Goal: Task Accomplishment & Management: Use online tool/utility

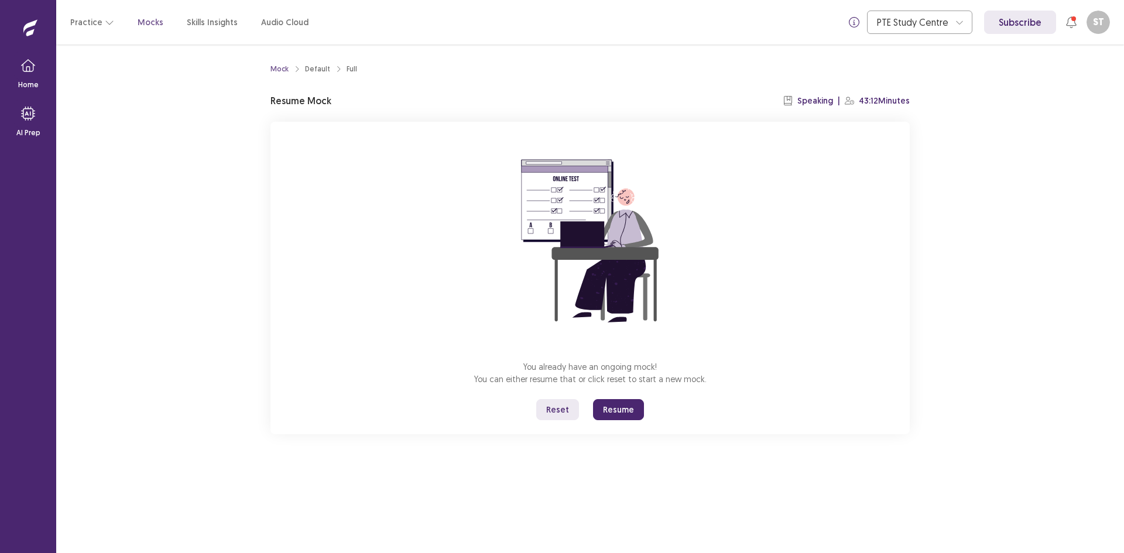
click at [629, 409] on button "Resume" at bounding box center [618, 409] width 51 height 21
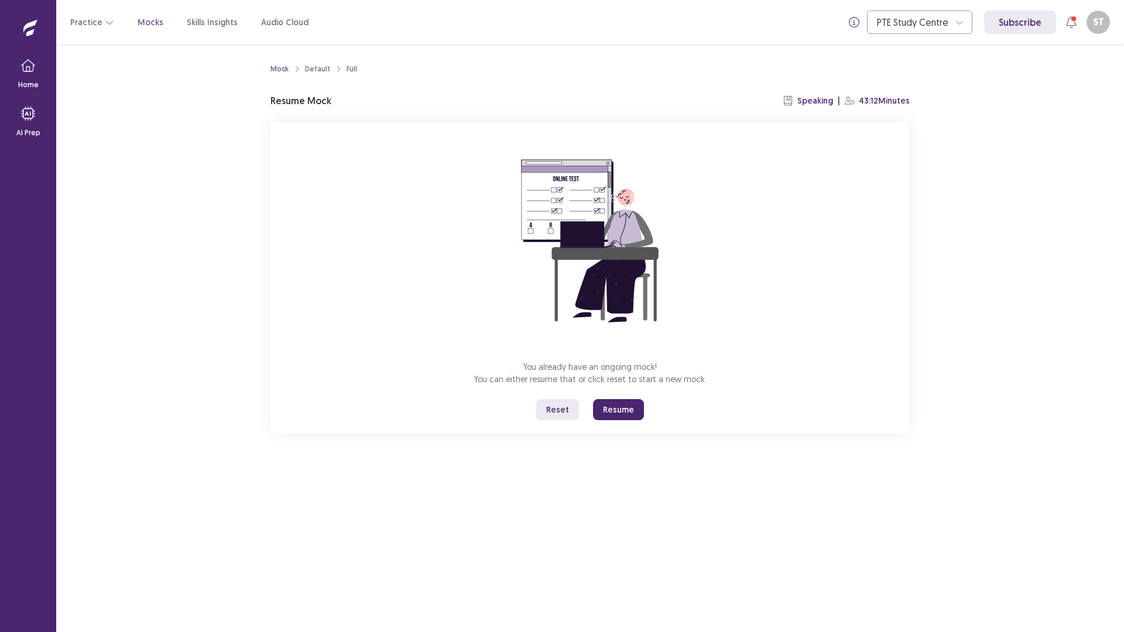
click at [565, 408] on button "Reset" at bounding box center [557, 409] width 43 height 21
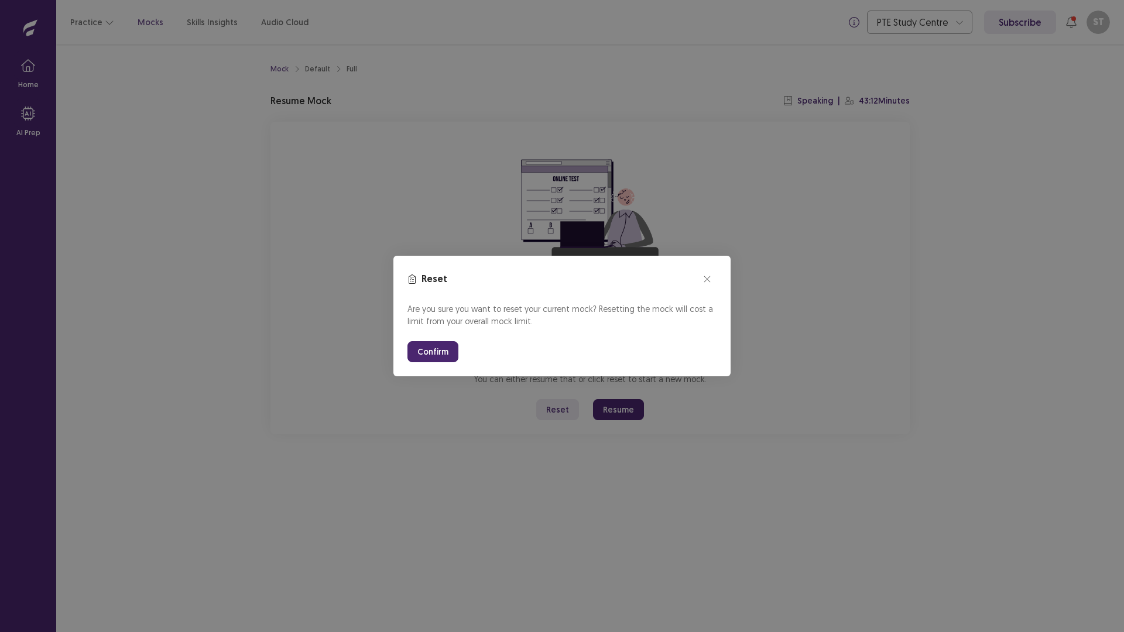
click at [425, 343] on button "Confirm" at bounding box center [433, 351] width 51 height 21
click at [456, 352] on button "Confirm" at bounding box center [433, 351] width 51 height 21
click at [407, 345] on section "Reset Are you sure you want to reset your current mock? Resetting the mock will…" at bounding box center [562, 316] width 337 height 121
click at [426, 349] on button "Confirm" at bounding box center [433, 351] width 51 height 21
click at [701, 277] on button "close" at bounding box center [707, 279] width 19 height 19
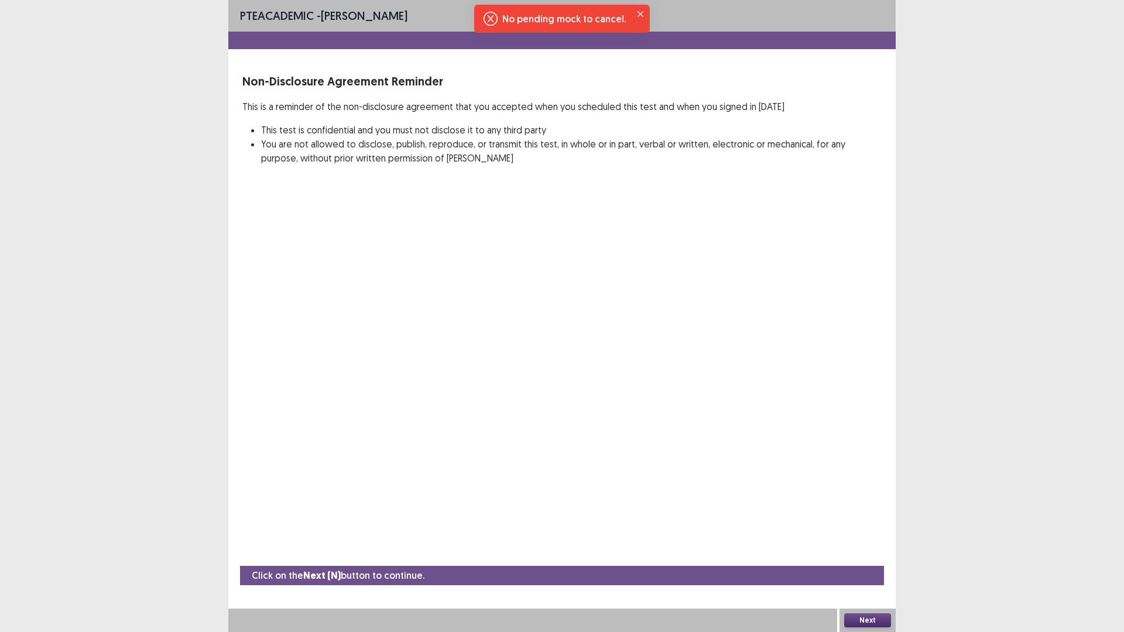
click at [867, 553] on button "Next" at bounding box center [867, 621] width 47 height 14
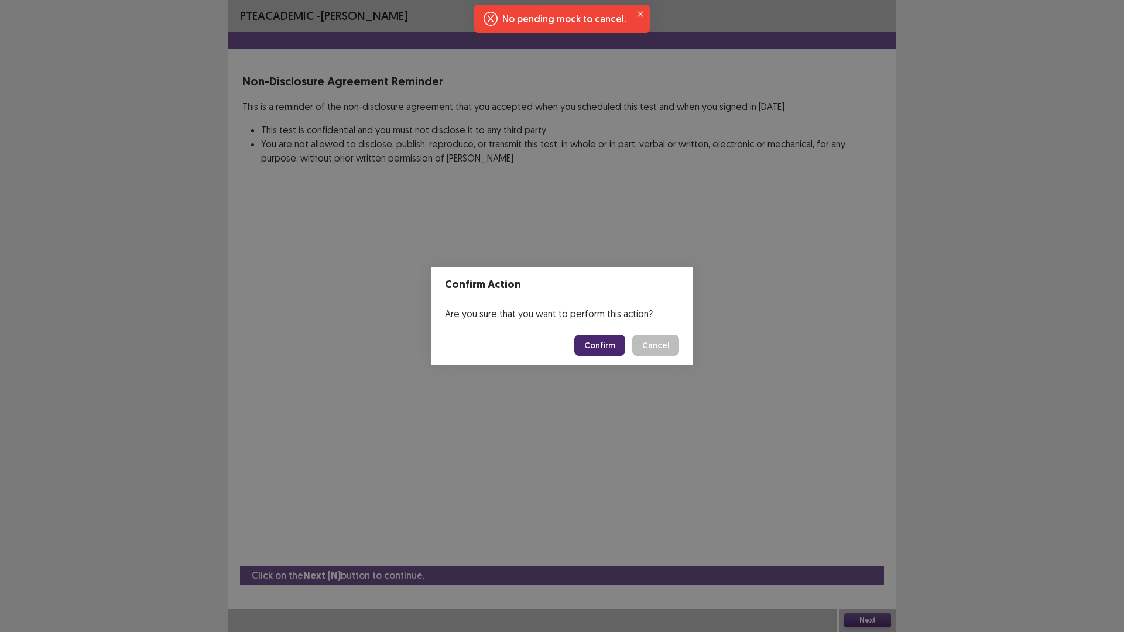
click at [608, 335] on button "Confirm" at bounding box center [599, 345] width 51 height 21
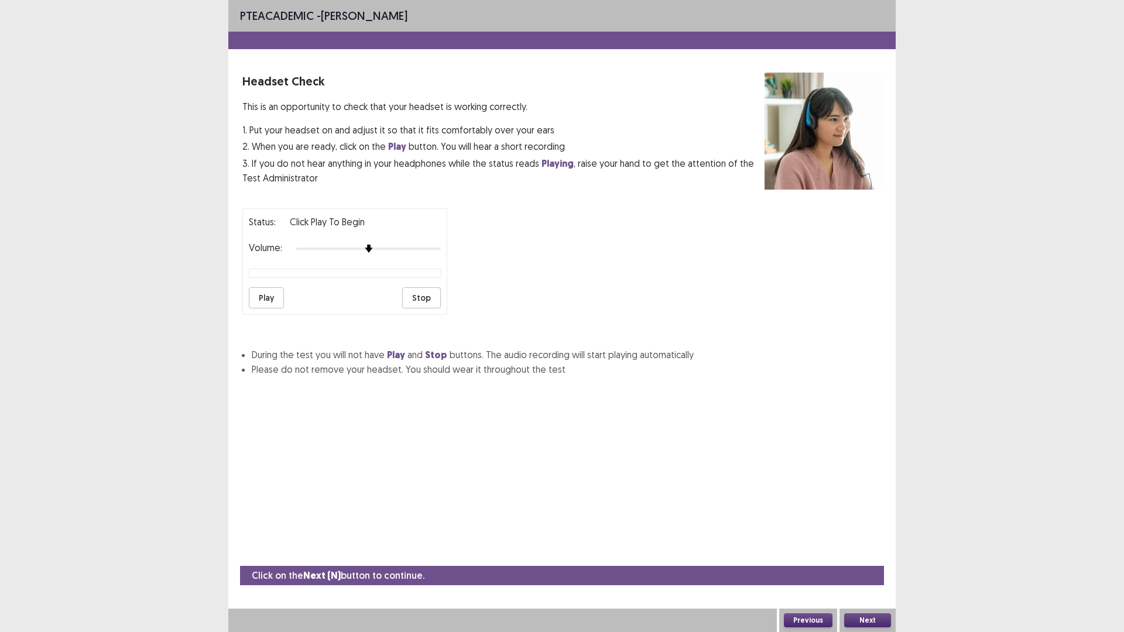
click at [868, 553] on button "Next" at bounding box center [867, 621] width 47 height 14
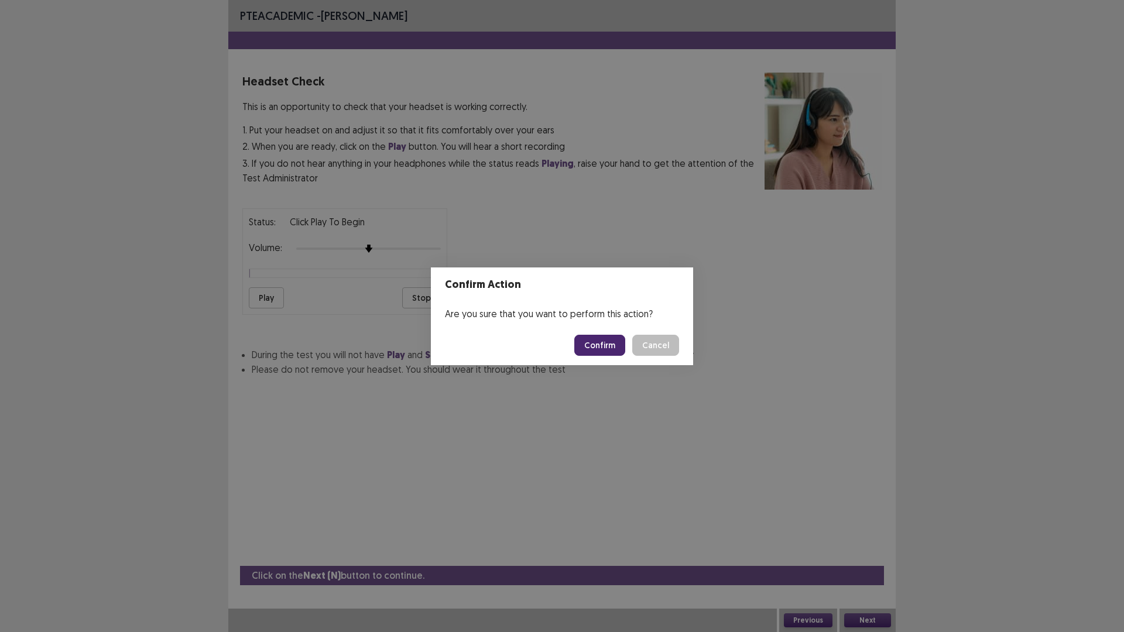
click at [597, 341] on button "Confirm" at bounding box center [599, 345] width 51 height 21
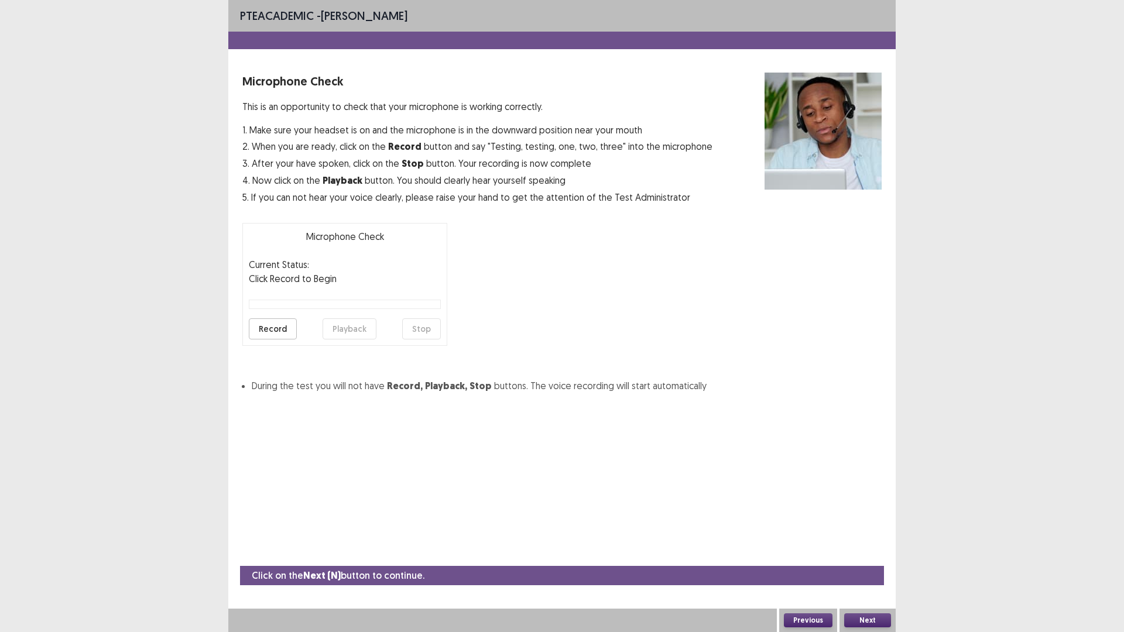
click at [865, 553] on button "Next" at bounding box center [867, 621] width 47 height 14
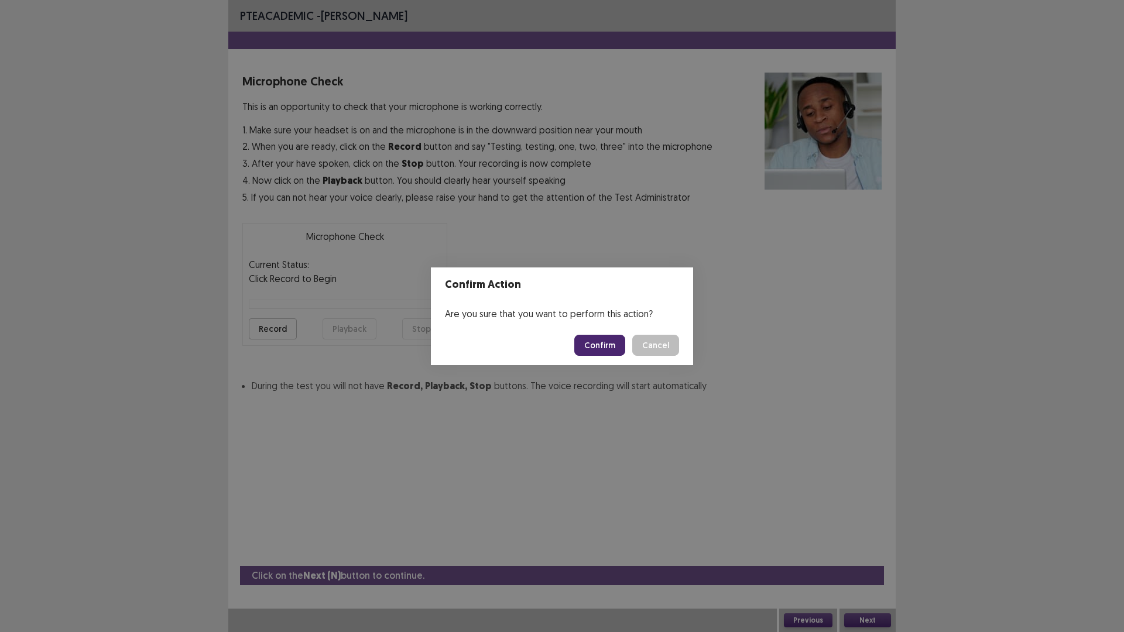
click at [613, 339] on button "Confirm" at bounding box center [599, 345] width 51 height 21
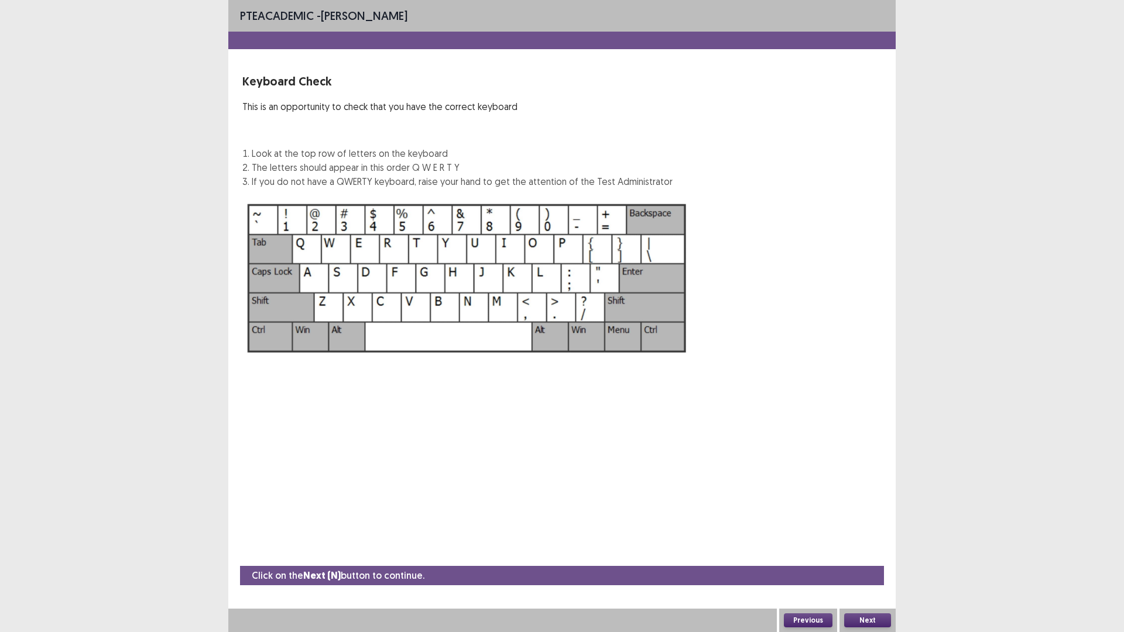
click at [881, 553] on button "Next" at bounding box center [867, 621] width 47 height 14
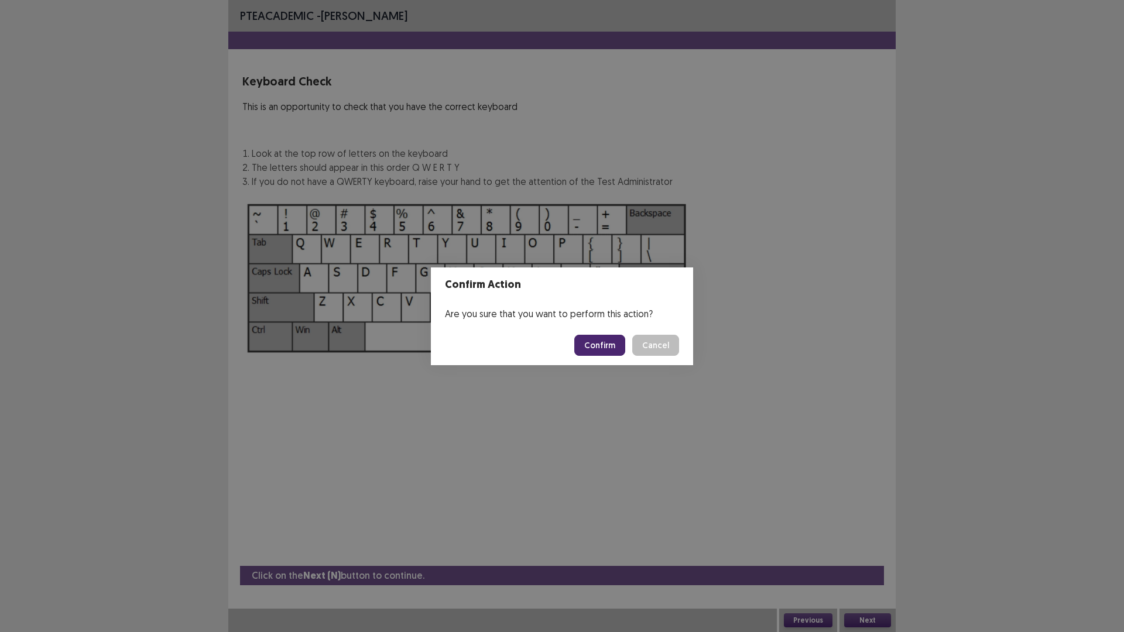
click at [603, 347] on button "Confirm" at bounding box center [599, 345] width 51 height 21
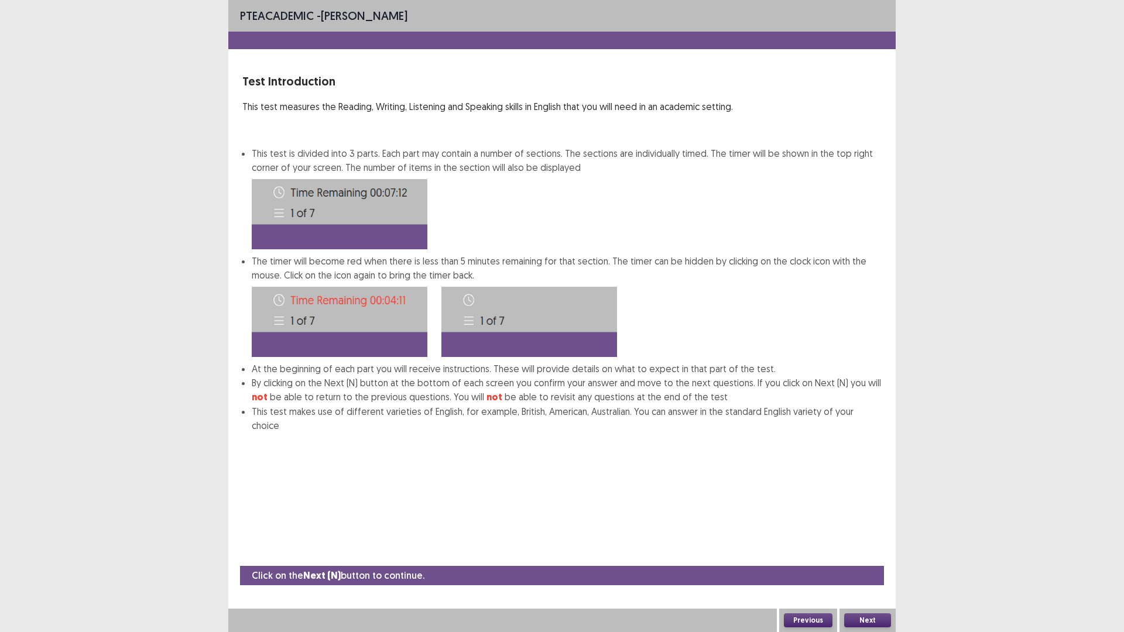
click at [850, 553] on button "Next" at bounding box center [867, 621] width 47 height 14
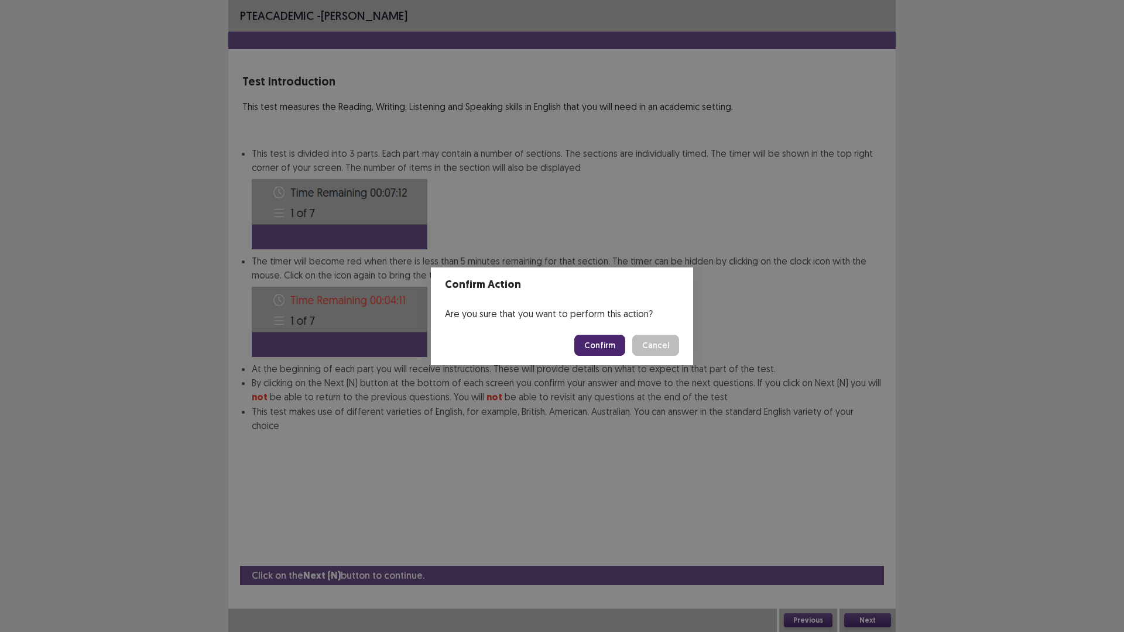
click at [604, 348] on button "Confirm" at bounding box center [599, 345] width 51 height 21
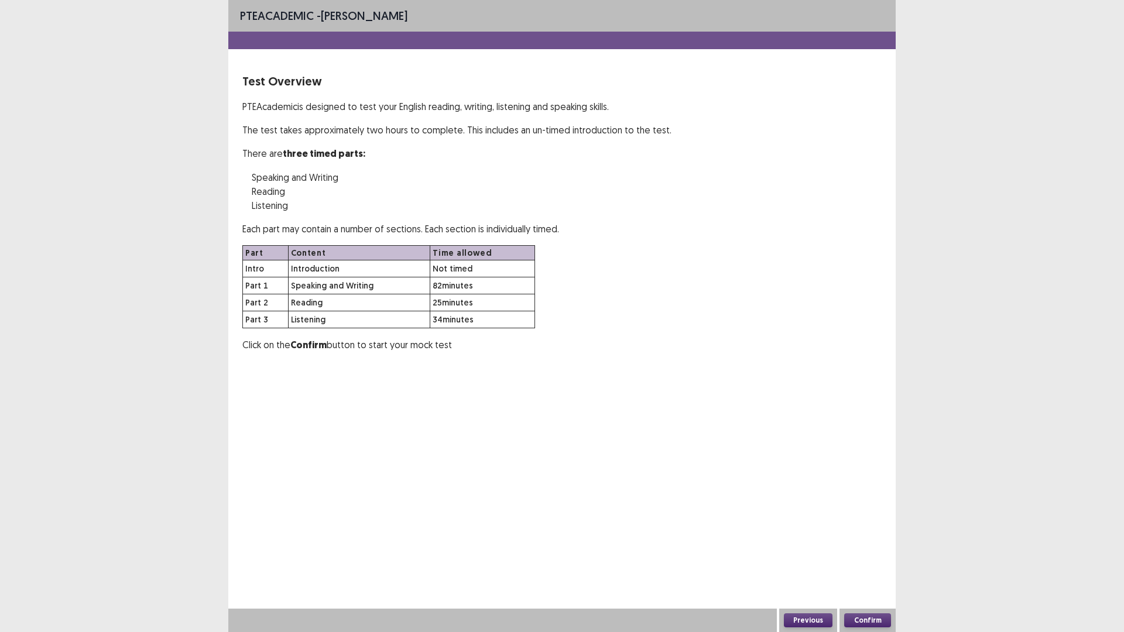
drag, startPoint x: 867, startPoint y: 572, endPoint x: 818, endPoint y: 627, distance: 73.8
click at [819, 553] on div "PTE academic - [PERSON_NAME] Test Overview PTE Academic is designed to test you…" at bounding box center [562, 316] width 668 height 632
click at [884, 553] on button "Confirm" at bounding box center [867, 621] width 47 height 14
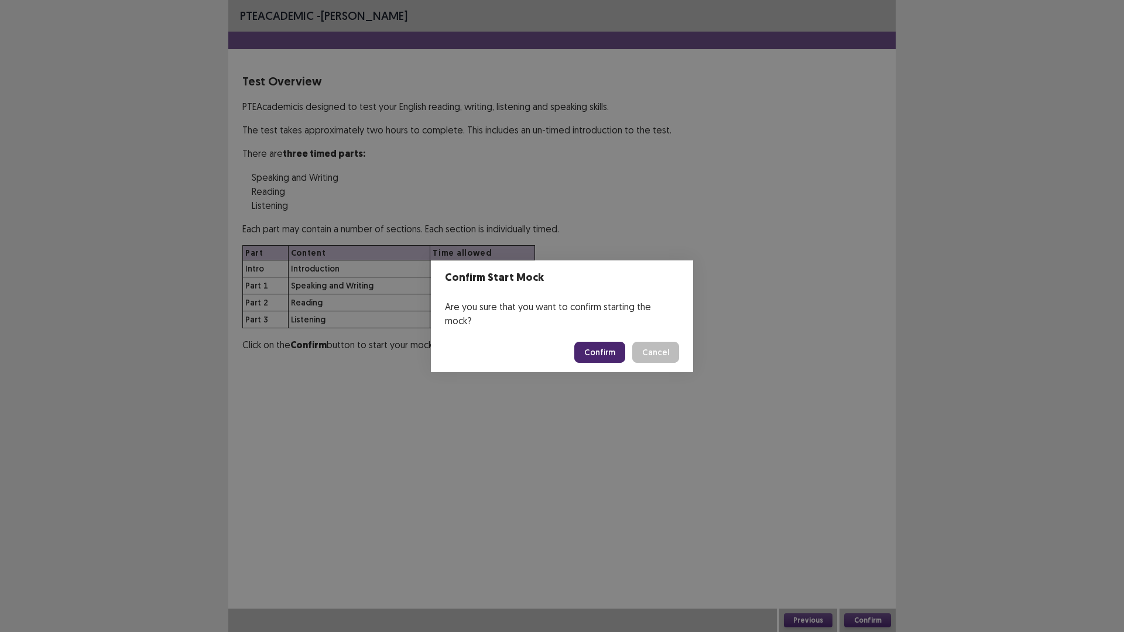
click at [602, 345] on button "Confirm" at bounding box center [599, 352] width 51 height 21
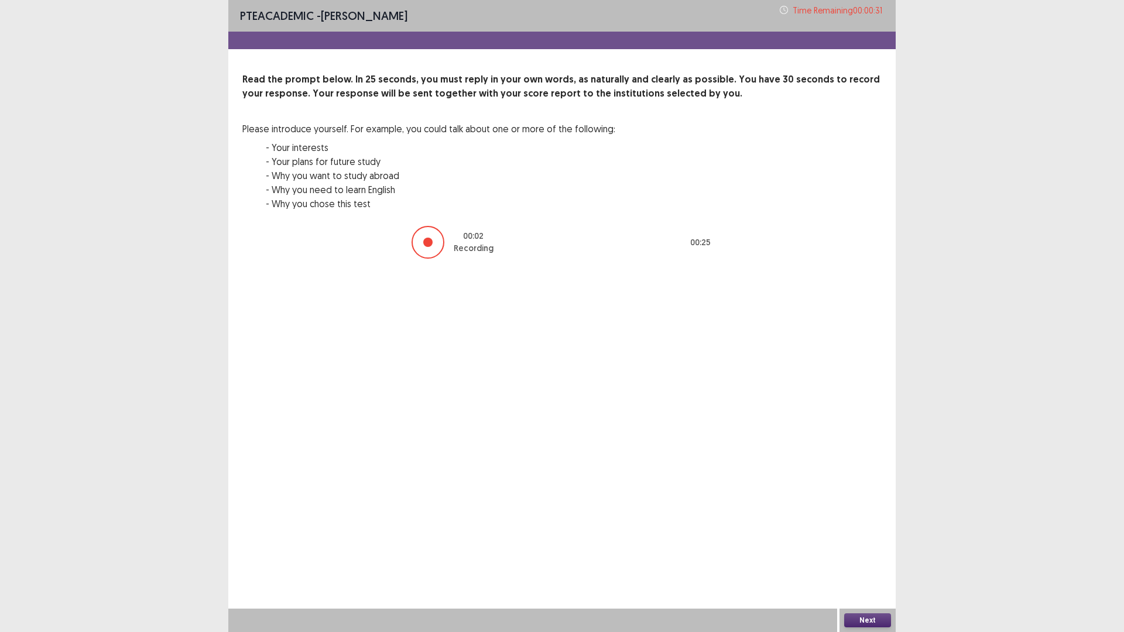
click at [852, 553] on button "Next" at bounding box center [867, 621] width 47 height 14
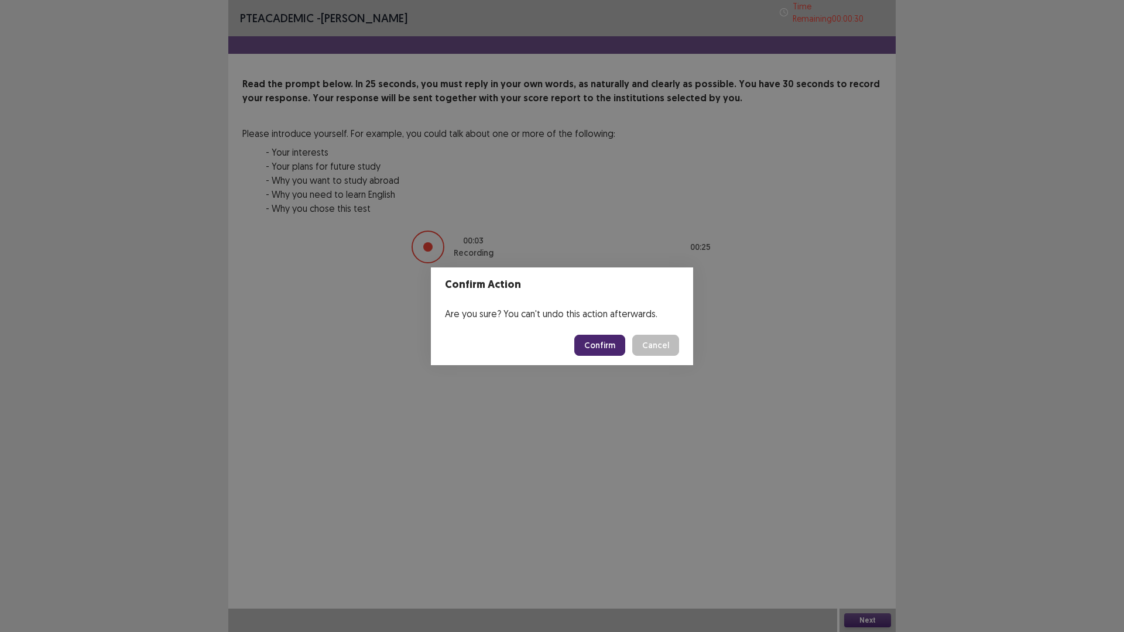
click at [583, 346] on button "Confirm" at bounding box center [599, 345] width 51 height 21
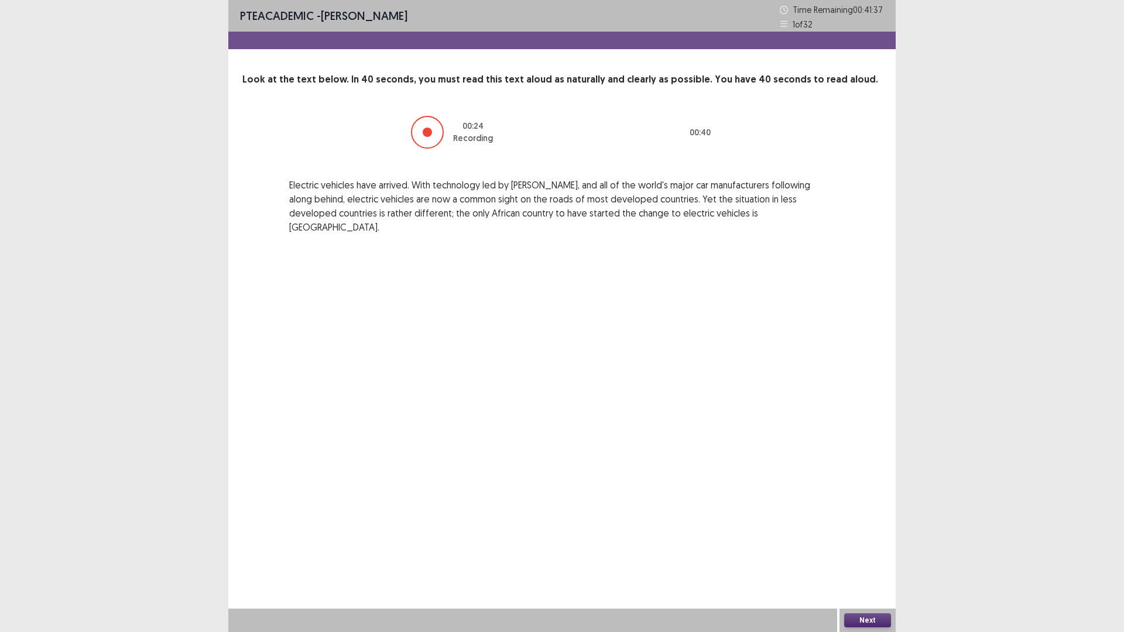
click at [864, 553] on button "Next" at bounding box center [867, 621] width 47 height 14
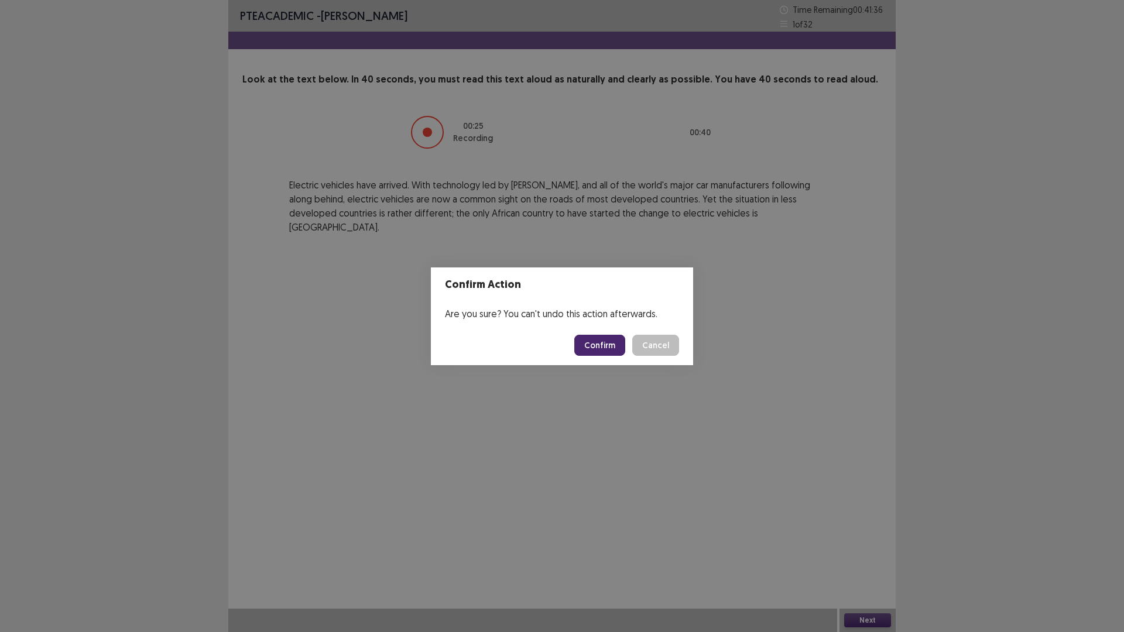
click at [594, 344] on button "Confirm" at bounding box center [599, 345] width 51 height 21
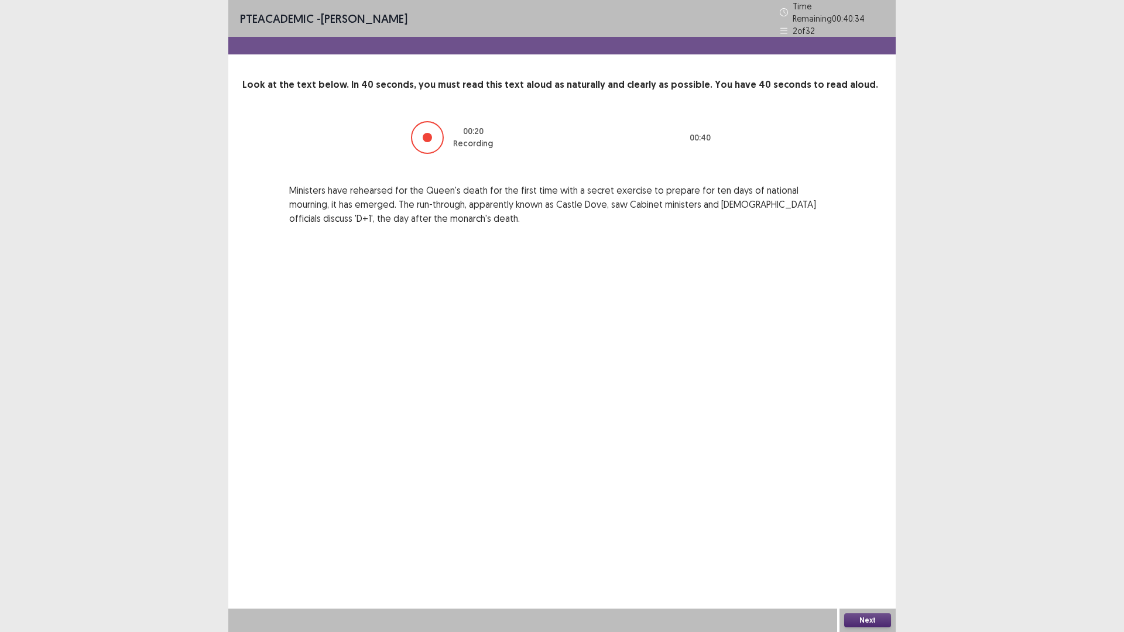
click at [865, 553] on button "Next" at bounding box center [867, 621] width 47 height 14
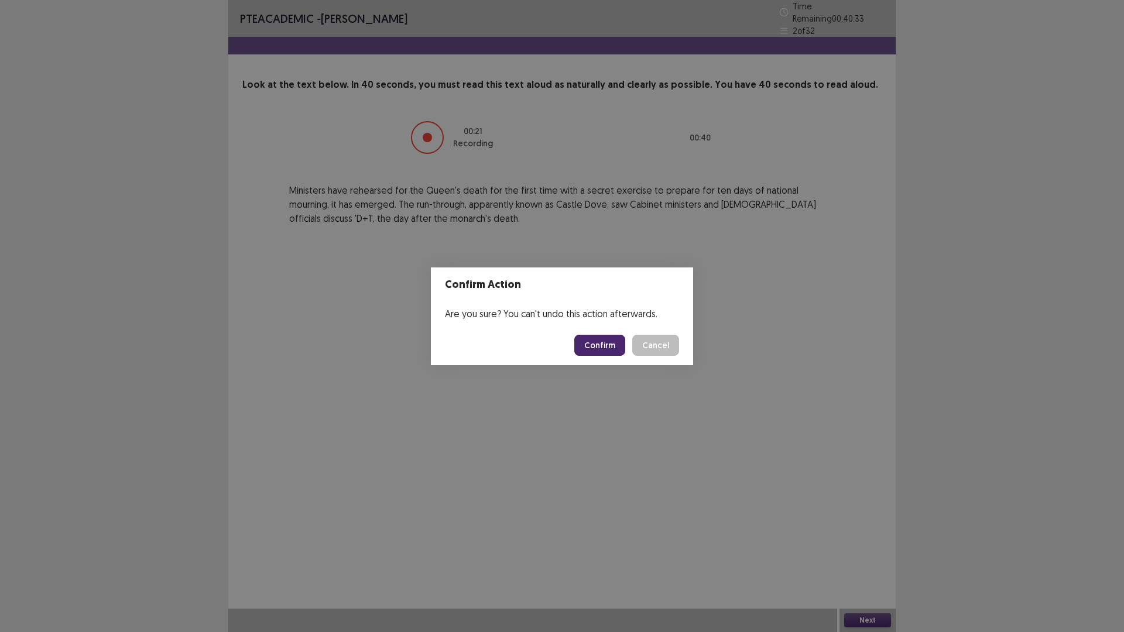
click at [599, 335] on button "Confirm" at bounding box center [599, 345] width 51 height 21
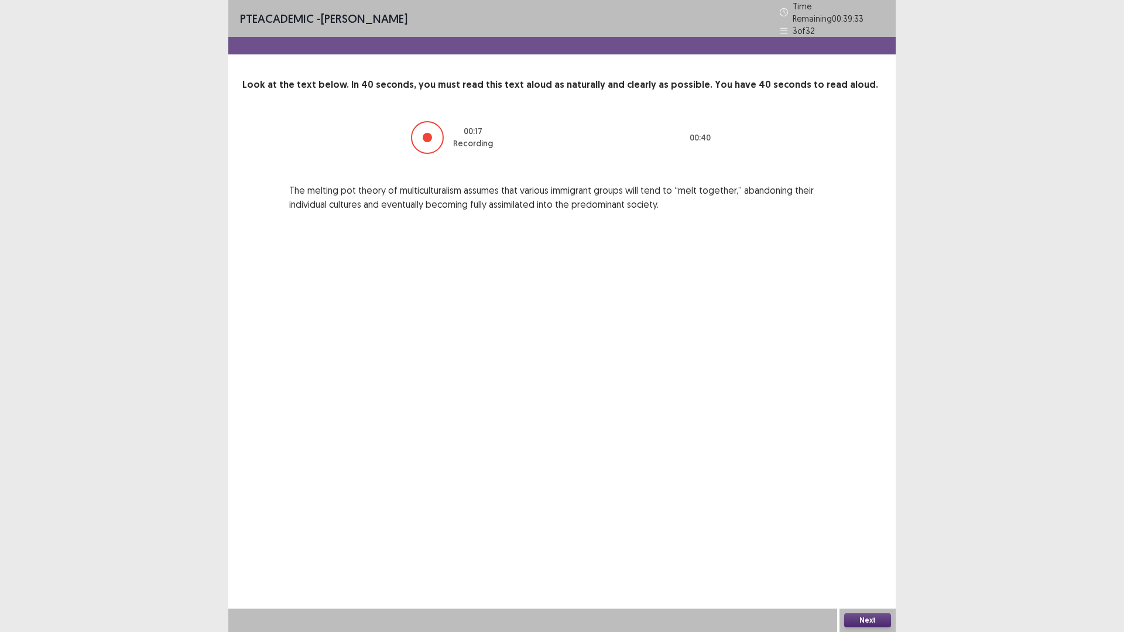
click at [864, 553] on button "Next" at bounding box center [867, 621] width 47 height 14
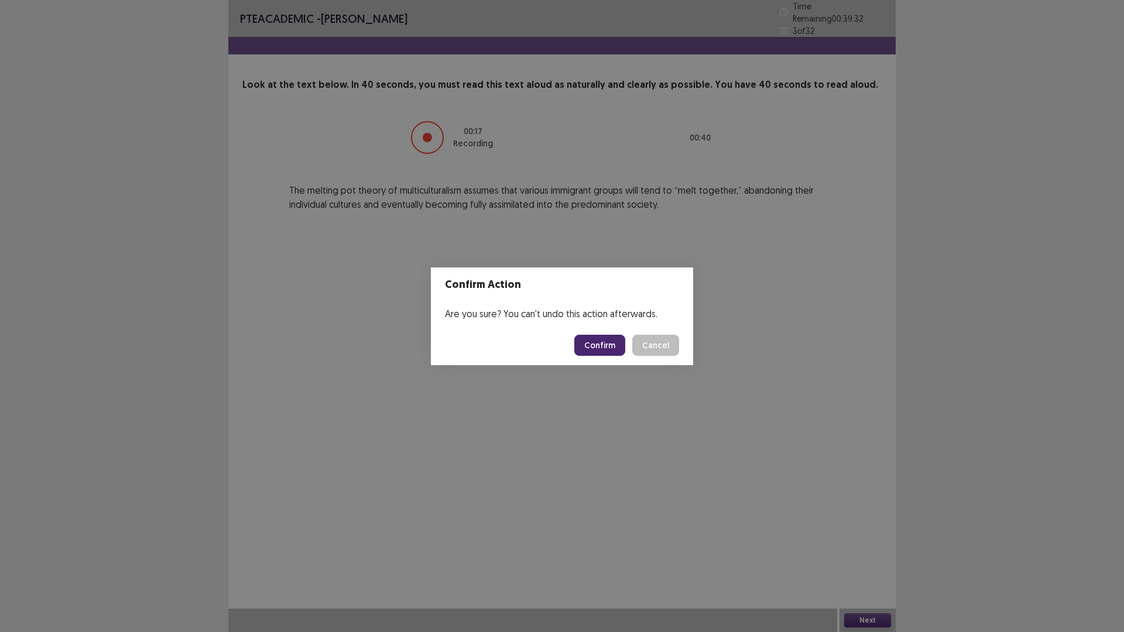
click at [598, 348] on button "Confirm" at bounding box center [599, 345] width 51 height 21
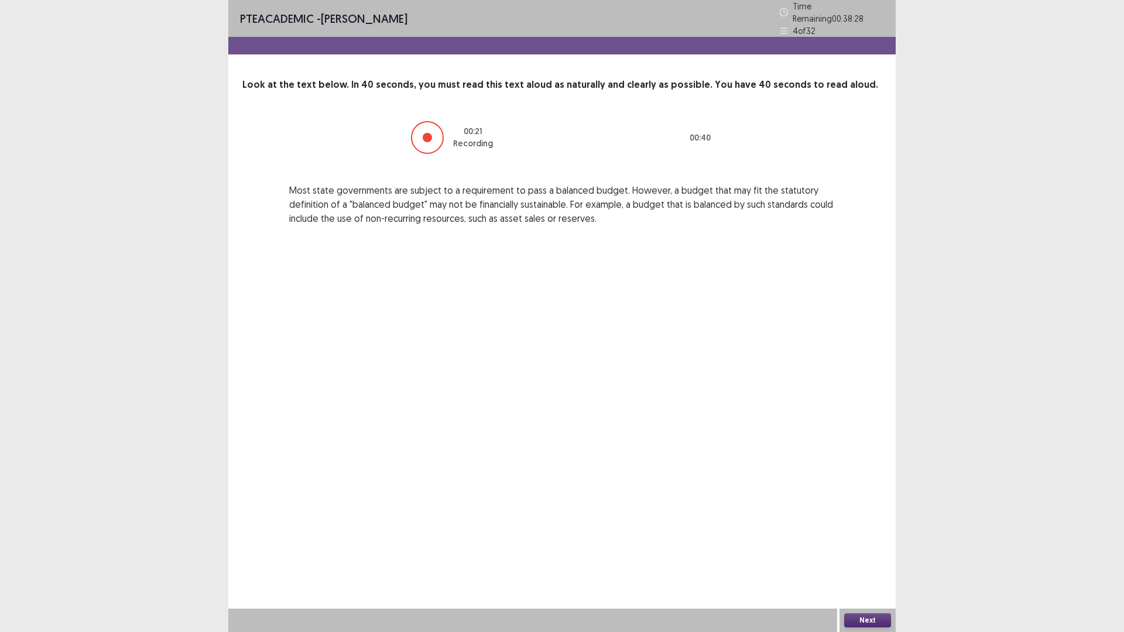
click at [866, 553] on button "Next" at bounding box center [867, 621] width 47 height 14
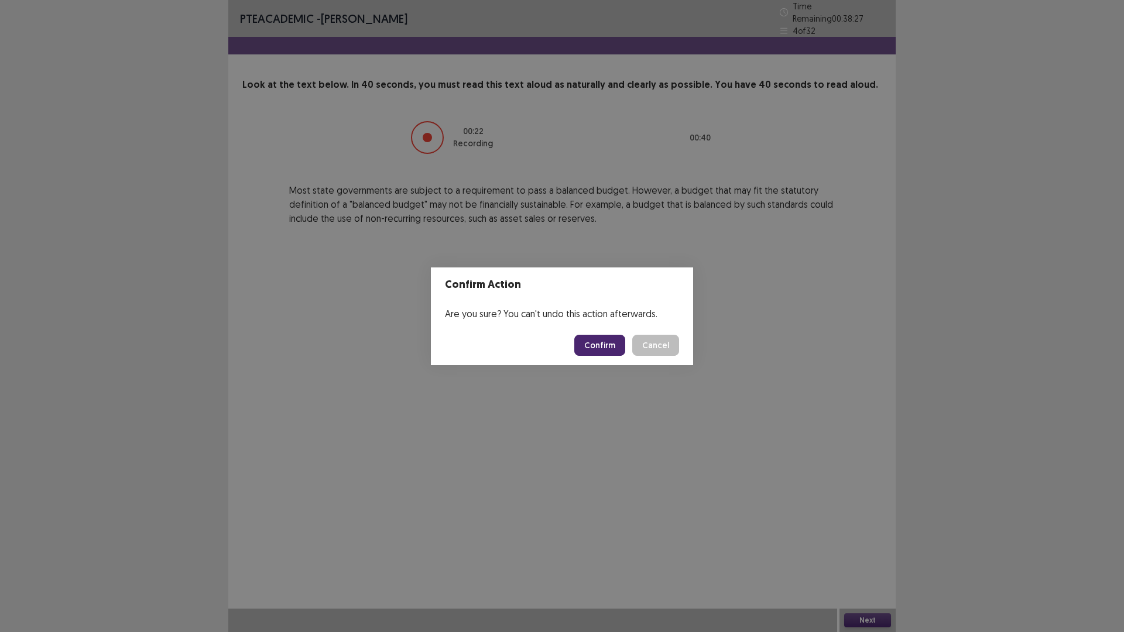
click at [597, 343] on button "Confirm" at bounding box center [599, 345] width 51 height 21
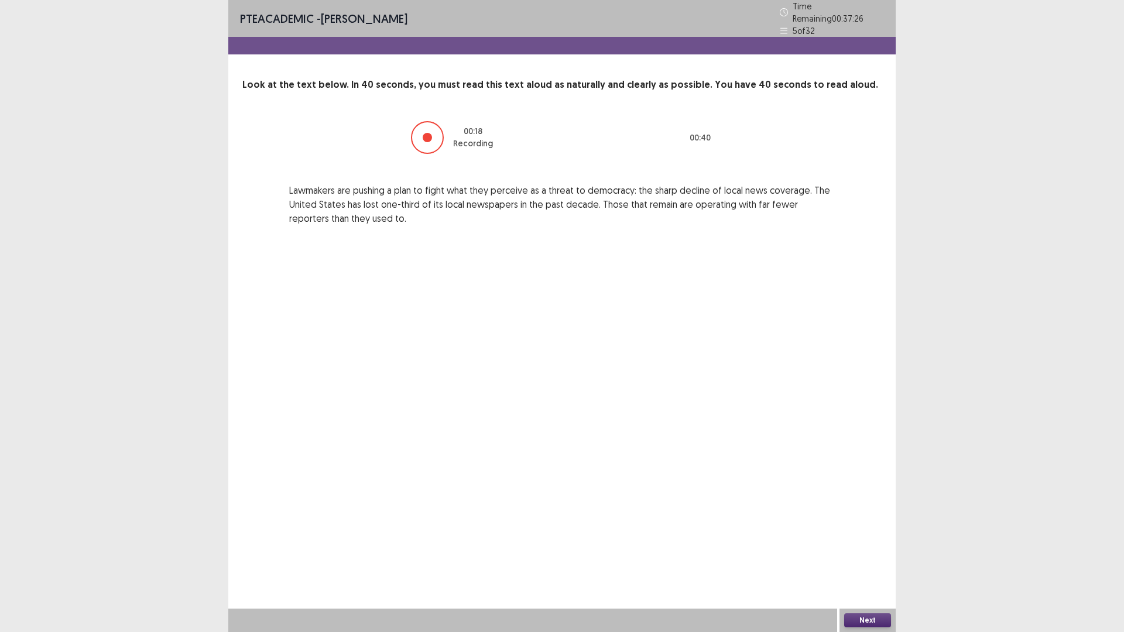
click at [864, 553] on div "PTE academic - [PERSON_NAME] Time Remaining 00 : 37 : 26 5 of 32 Look at the te…" at bounding box center [562, 316] width 668 height 632
click at [861, 553] on button "Next" at bounding box center [867, 621] width 47 height 14
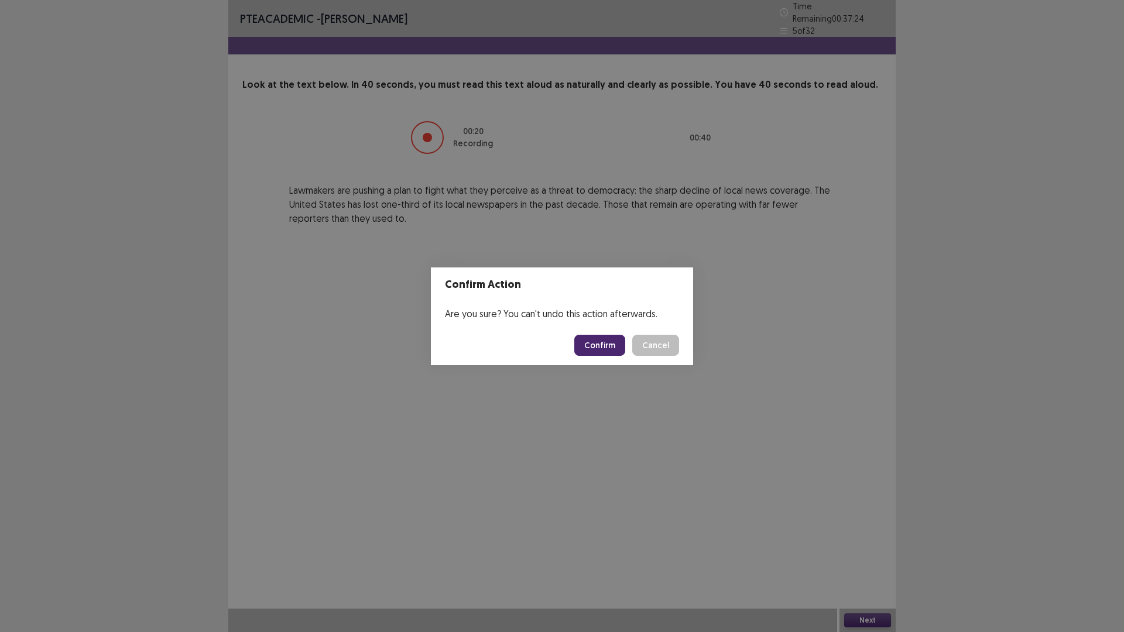
click at [610, 338] on button "Confirm" at bounding box center [599, 345] width 51 height 21
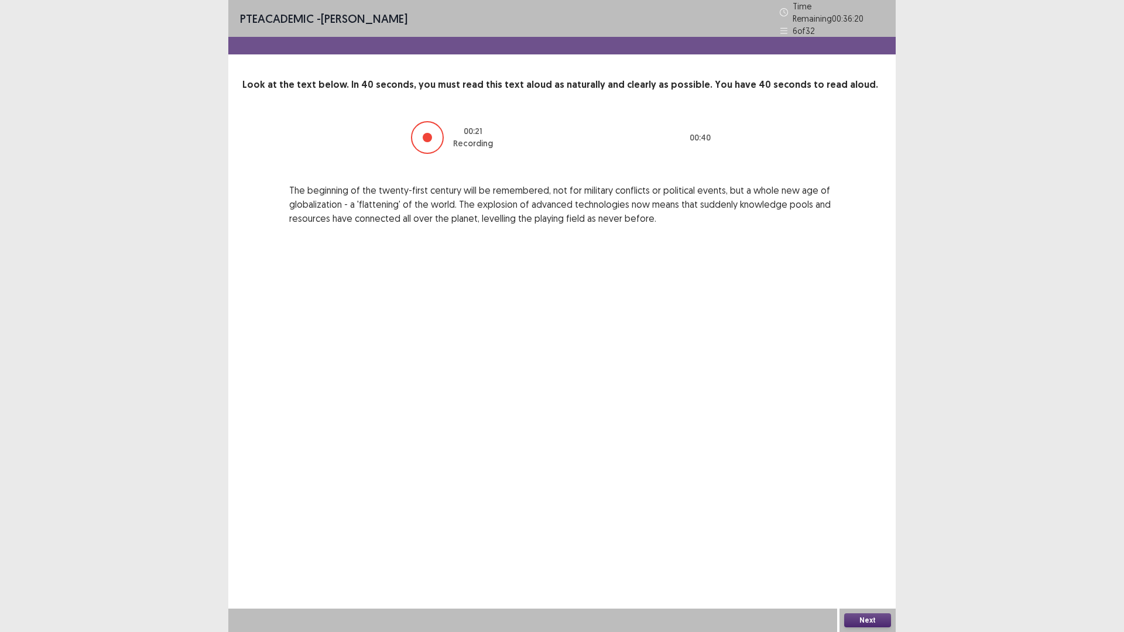
click at [861, 553] on button "Next" at bounding box center [867, 621] width 47 height 14
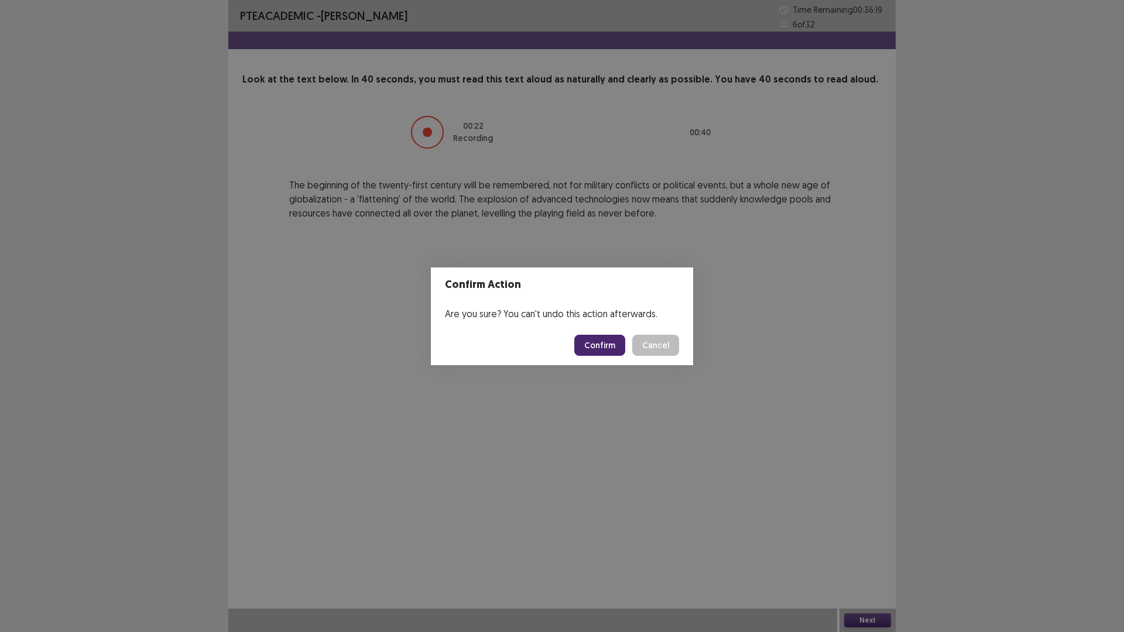
click at [608, 348] on button "Confirm" at bounding box center [599, 345] width 51 height 21
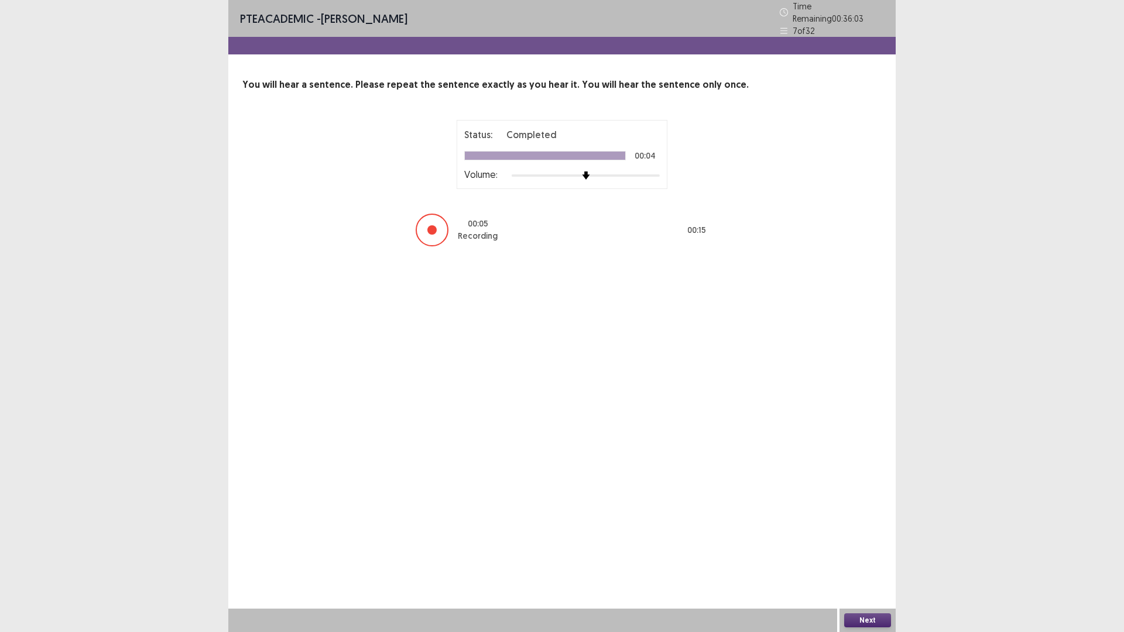
click at [881, 553] on button "Next" at bounding box center [867, 621] width 47 height 14
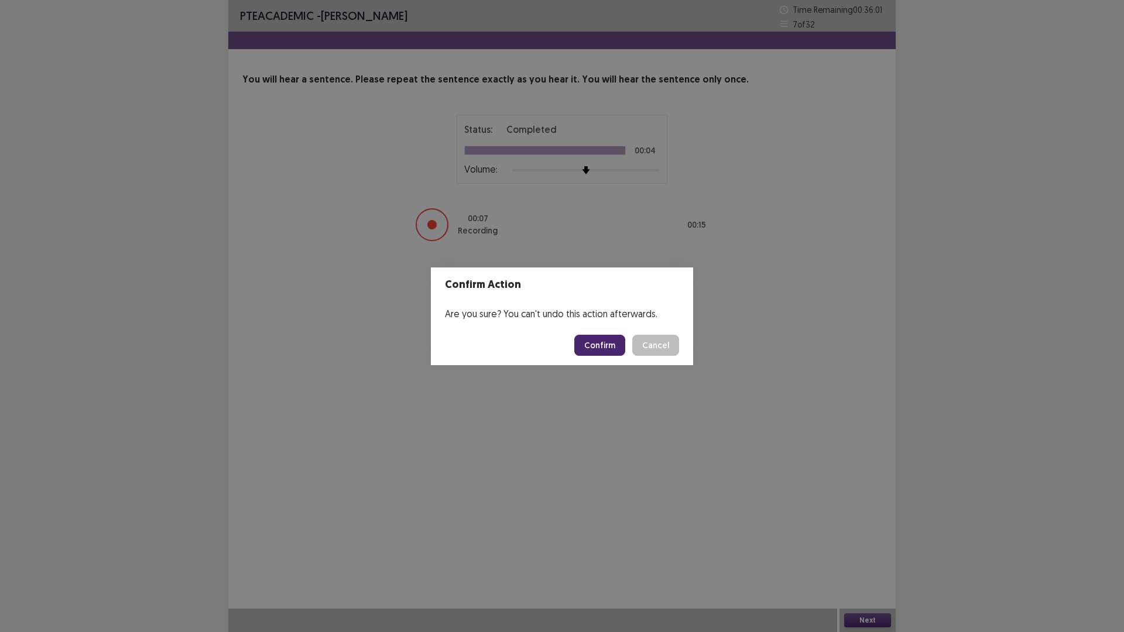
click at [605, 347] on button "Confirm" at bounding box center [599, 345] width 51 height 21
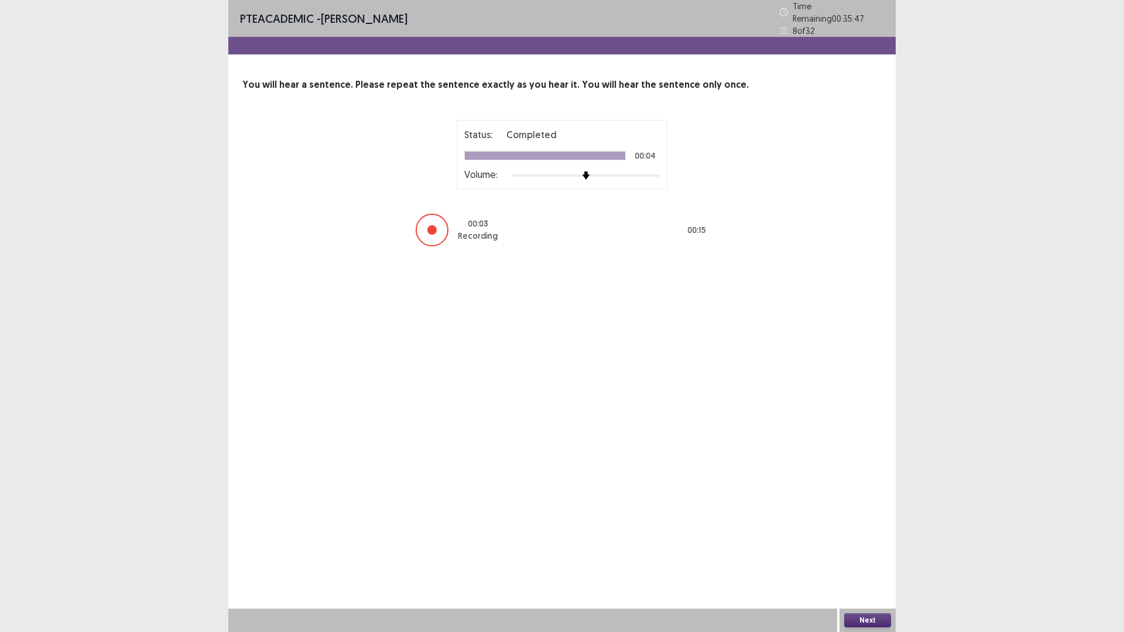
click at [454, 224] on div "00 : 03 Recording 00 : 15" at bounding box center [562, 230] width 293 height 35
drag, startPoint x: 867, startPoint y: 611, endPoint x: 867, endPoint y: 625, distance: 14.6
click at [867, 553] on div "Next" at bounding box center [868, 620] width 56 height 23
click at [867, 553] on button "Next" at bounding box center [867, 621] width 47 height 14
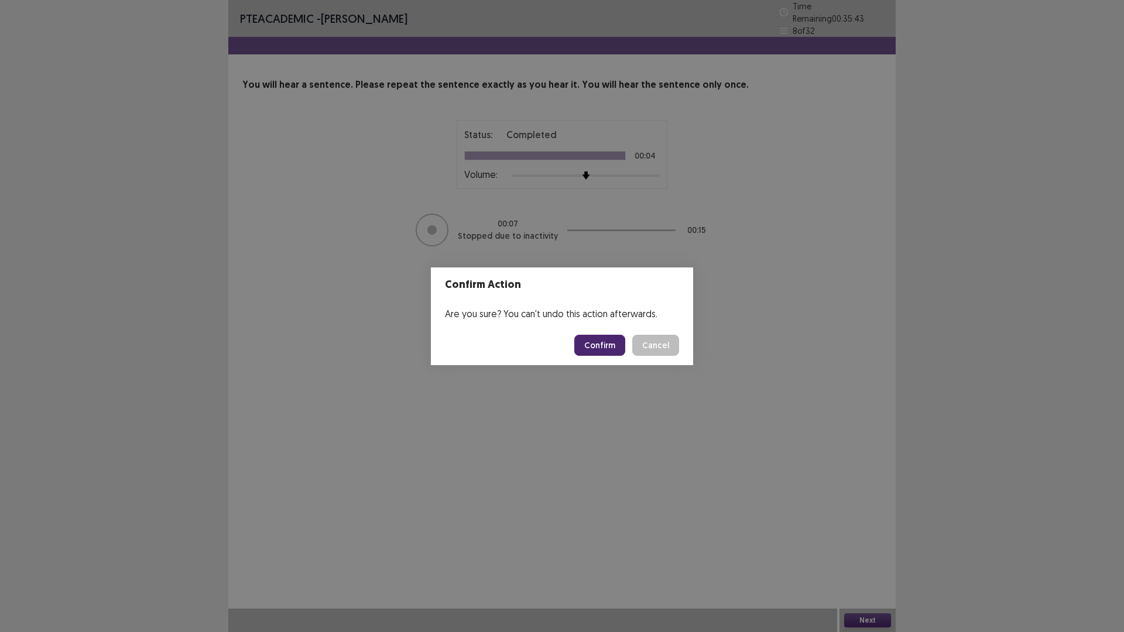
click at [615, 347] on button "Confirm" at bounding box center [599, 345] width 51 height 21
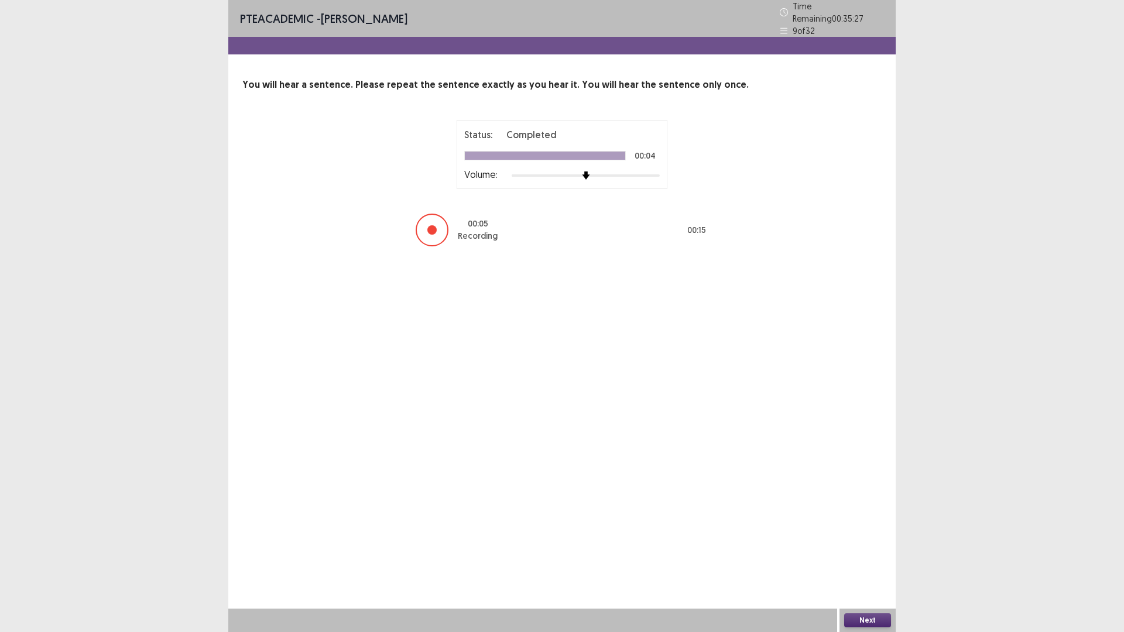
click at [865, 553] on button "Next" at bounding box center [867, 621] width 47 height 14
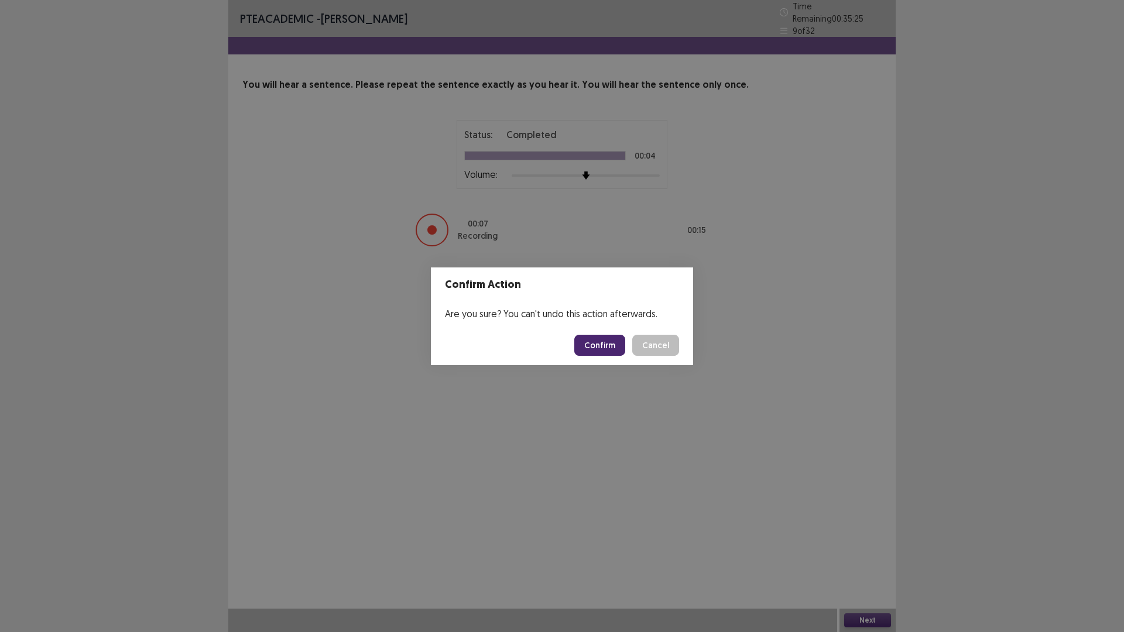
click at [608, 343] on button "Confirm" at bounding box center [599, 345] width 51 height 21
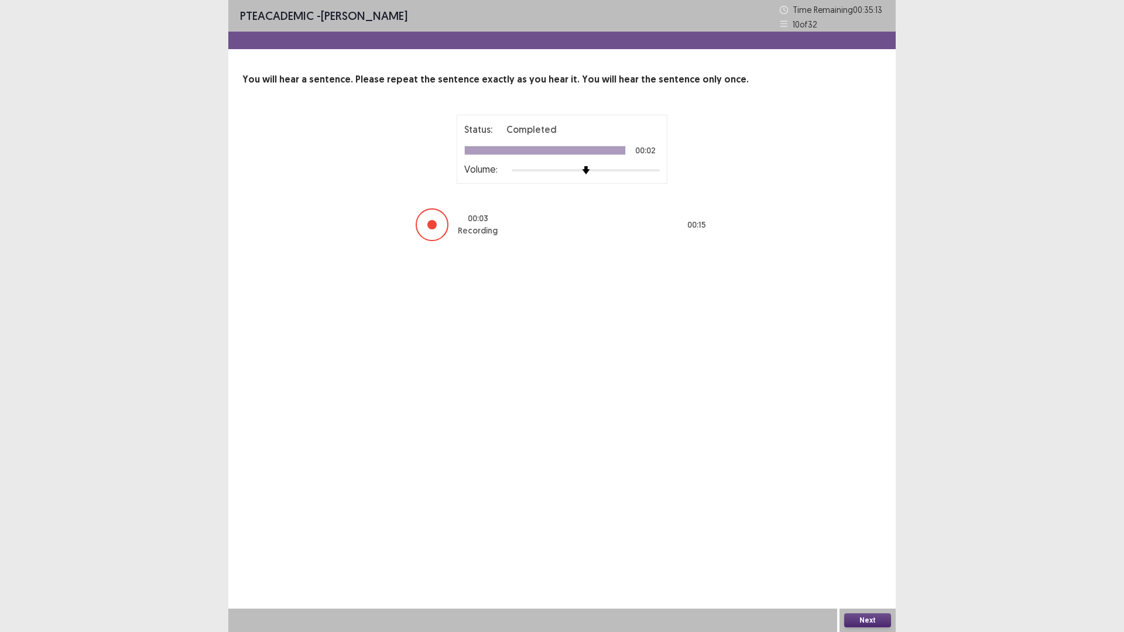
click at [867, 553] on button "Next" at bounding box center [867, 621] width 47 height 14
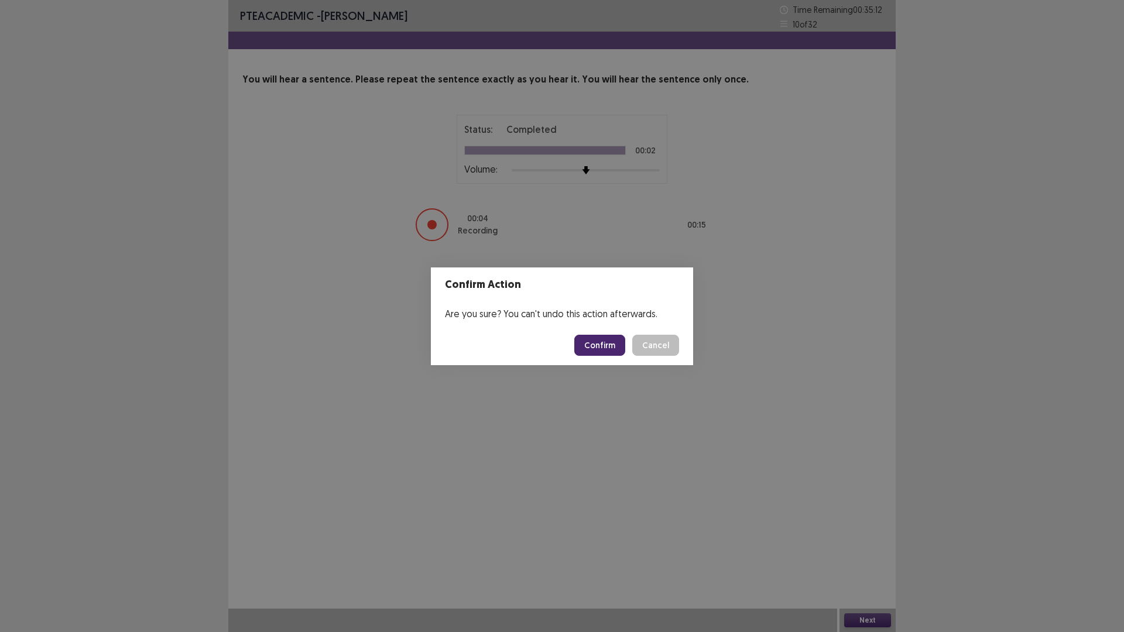
click at [606, 340] on button "Confirm" at bounding box center [599, 345] width 51 height 21
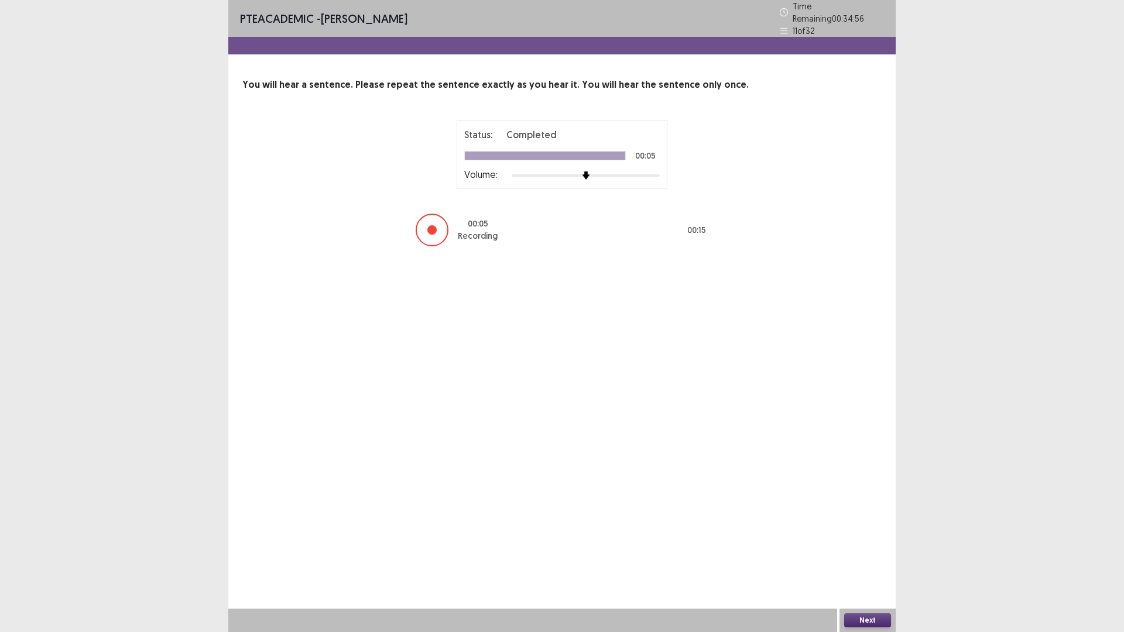
click at [866, 553] on div "Next" at bounding box center [868, 620] width 56 height 23
click at [867, 553] on button "Next" at bounding box center [867, 621] width 47 height 14
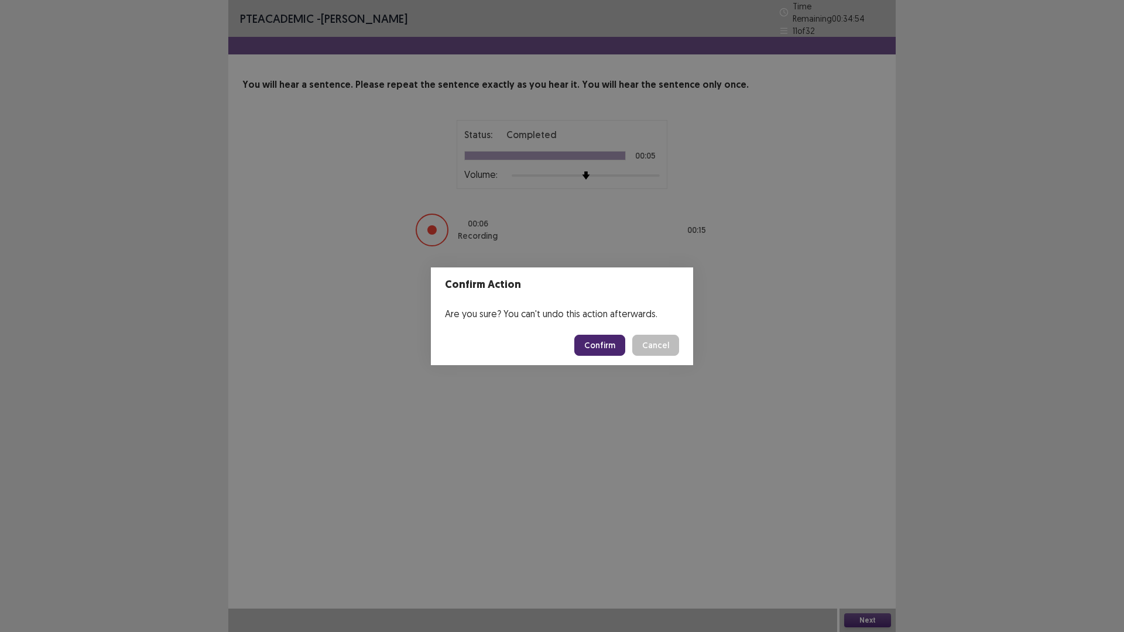
click at [601, 347] on button "Confirm" at bounding box center [599, 345] width 51 height 21
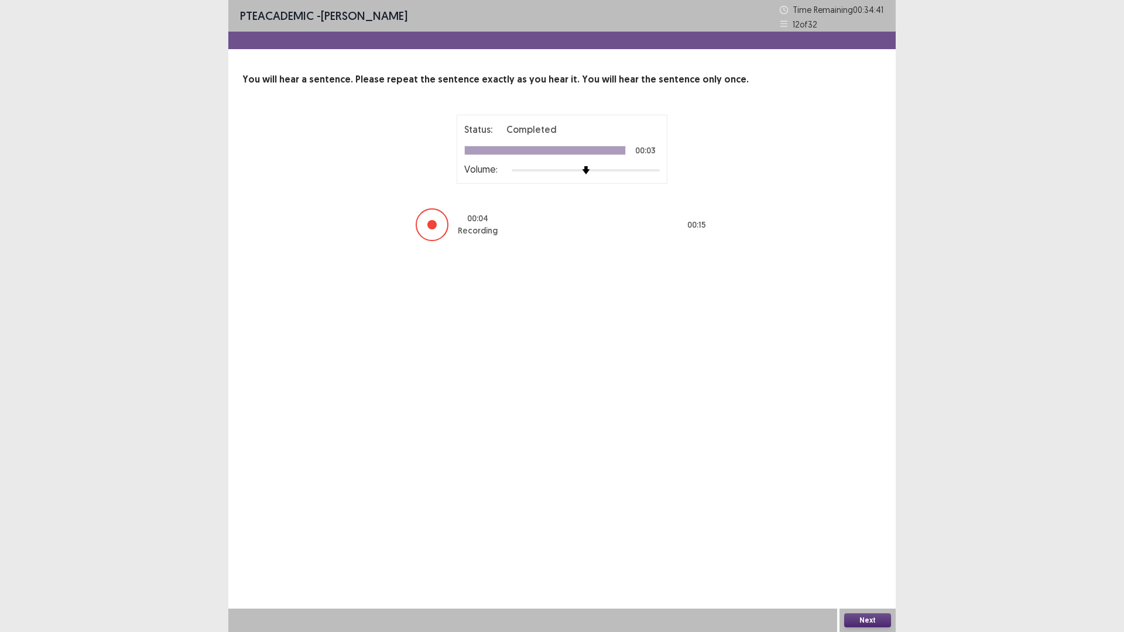
click at [880, 553] on button "Next" at bounding box center [867, 621] width 47 height 14
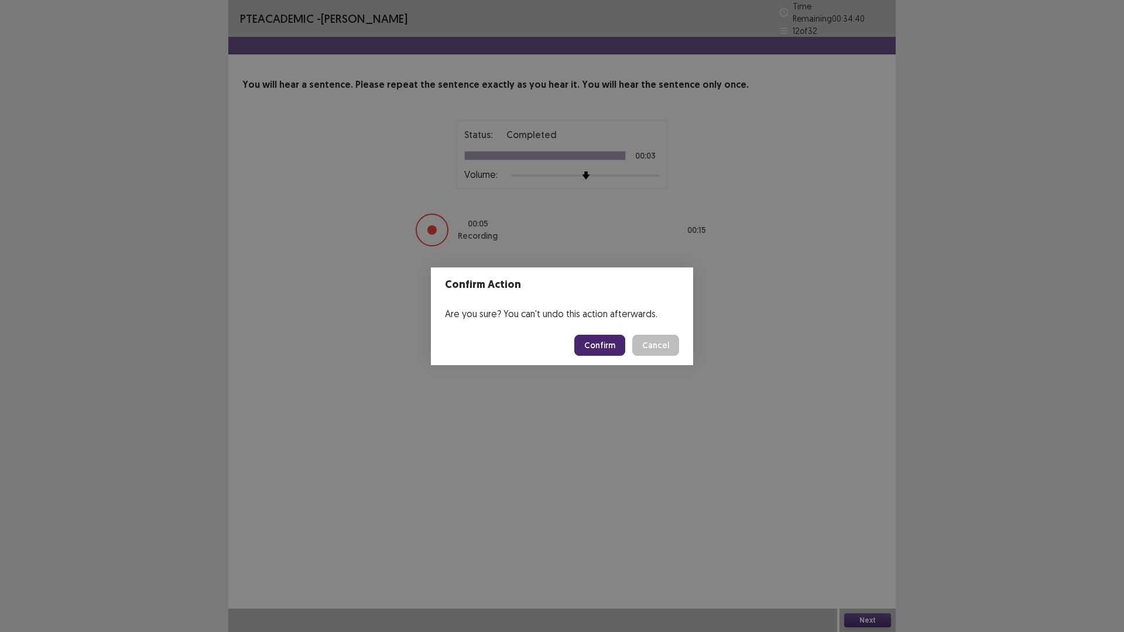
click at [593, 348] on button "Confirm" at bounding box center [599, 345] width 51 height 21
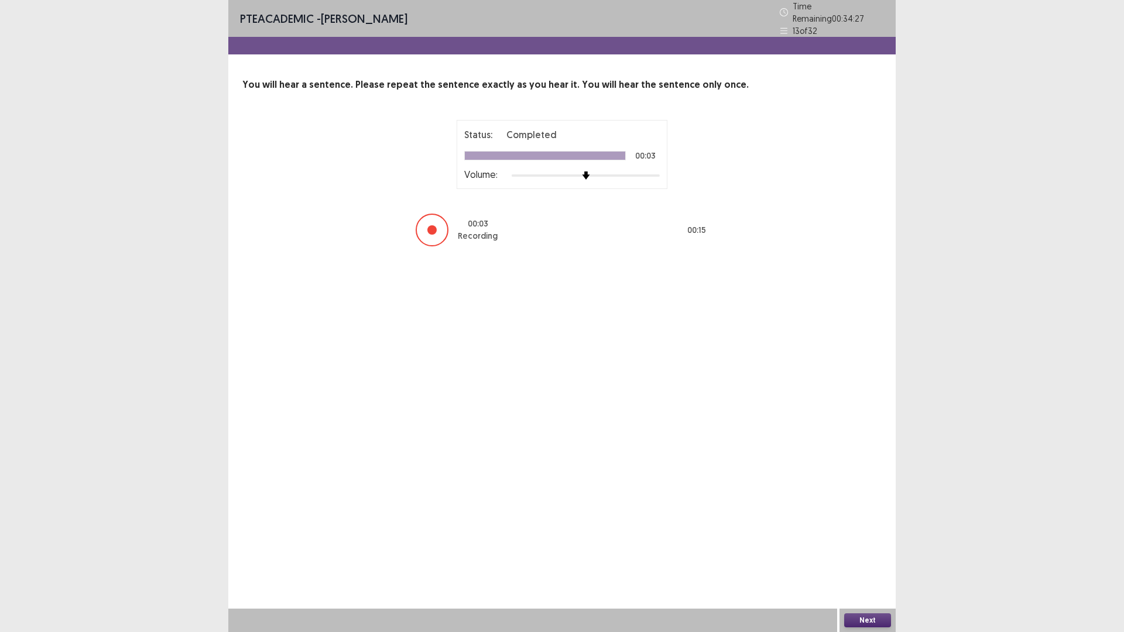
click at [852, 553] on button "Next" at bounding box center [867, 621] width 47 height 14
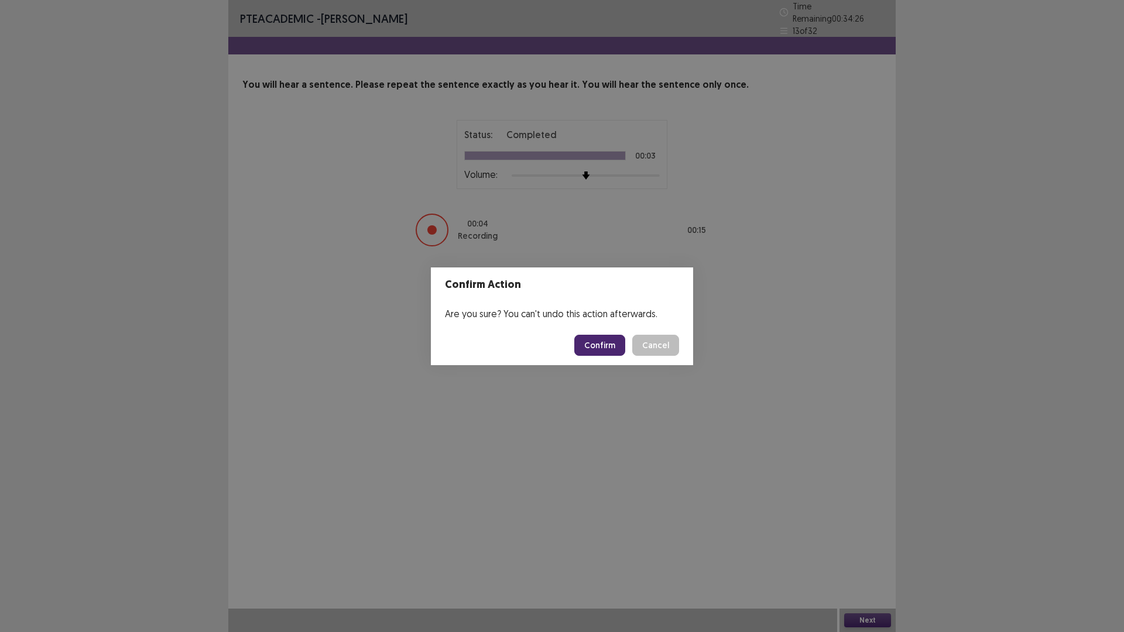
click at [604, 342] on button "Confirm" at bounding box center [599, 345] width 51 height 21
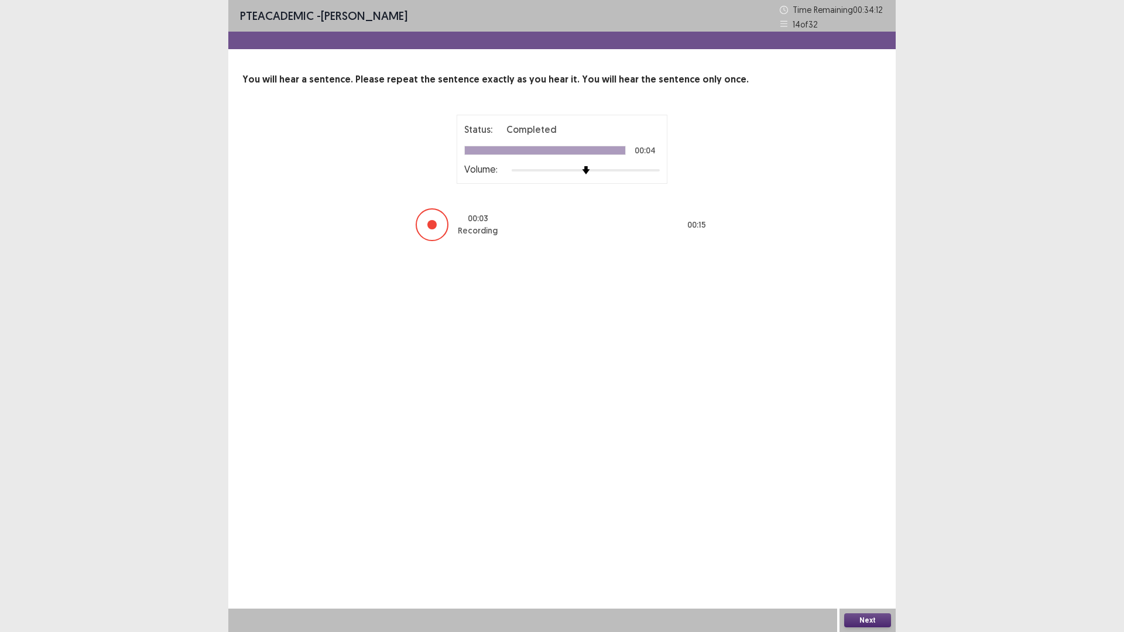
click at [857, 553] on button "Next" at bounding box center [867, 621] width 47 height 14
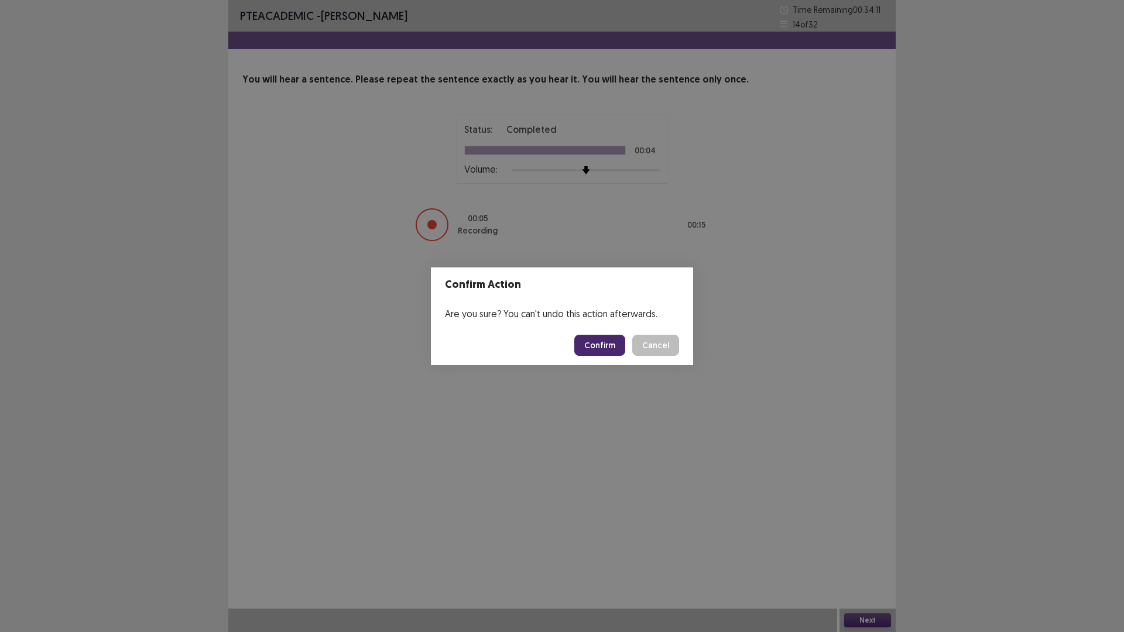
click at [591, 343] on button "Confirm" at bounding box center [599, 345] width 51 height 21
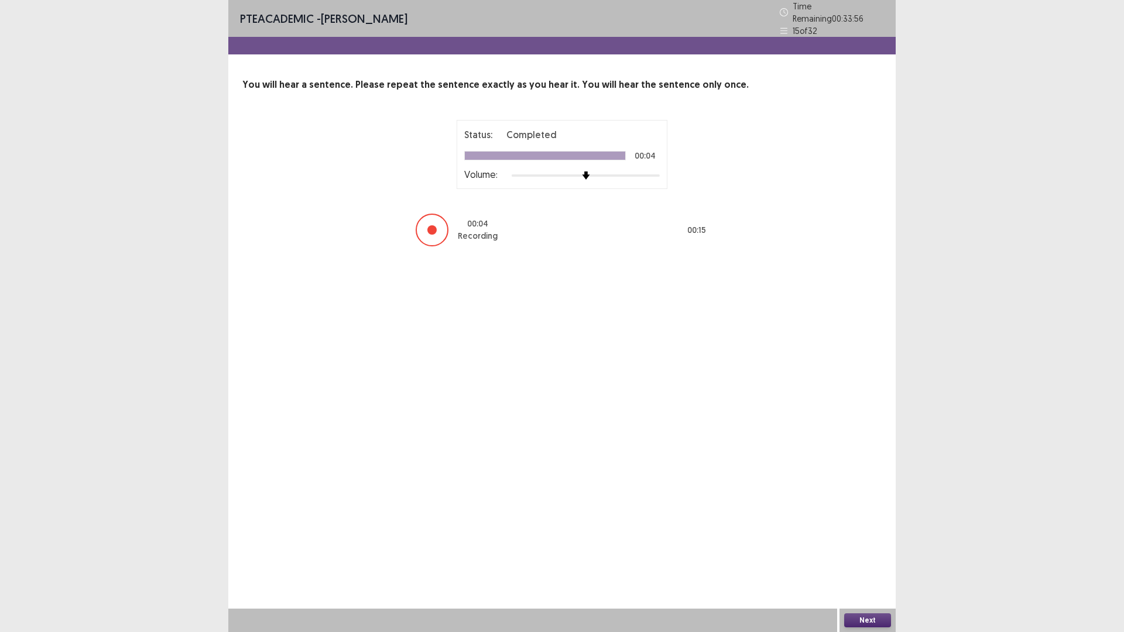
click at [875, 553] on button "Next" at bounding box center [867, 621] width 47 height 14
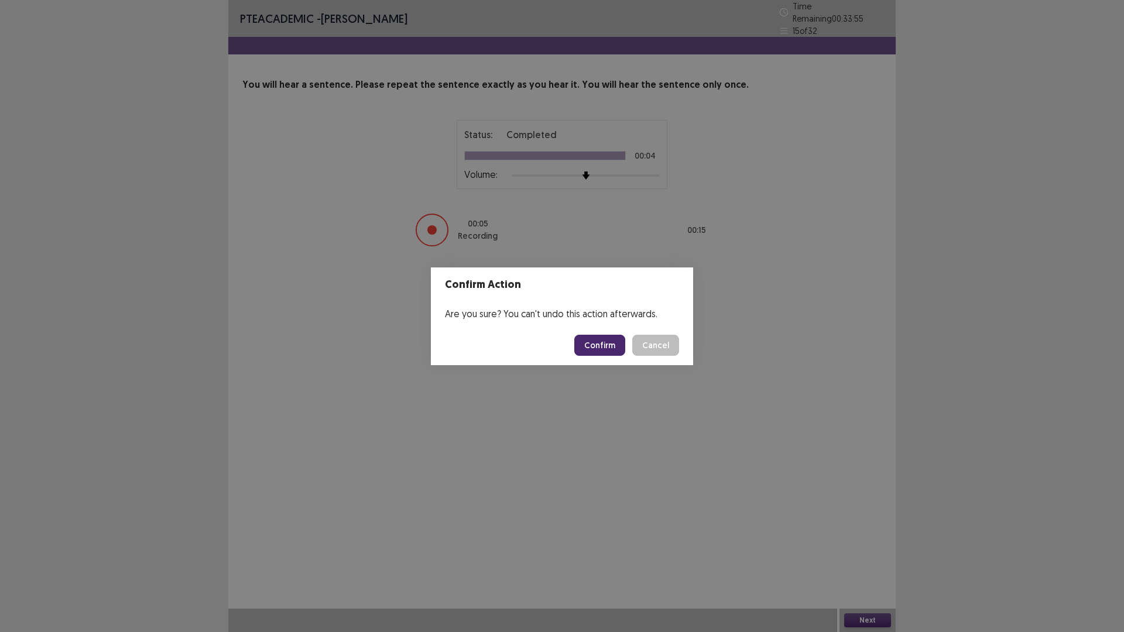
click at [595, 336] on button "Confirm" at bounding box center [599, 345] width 51 height 21
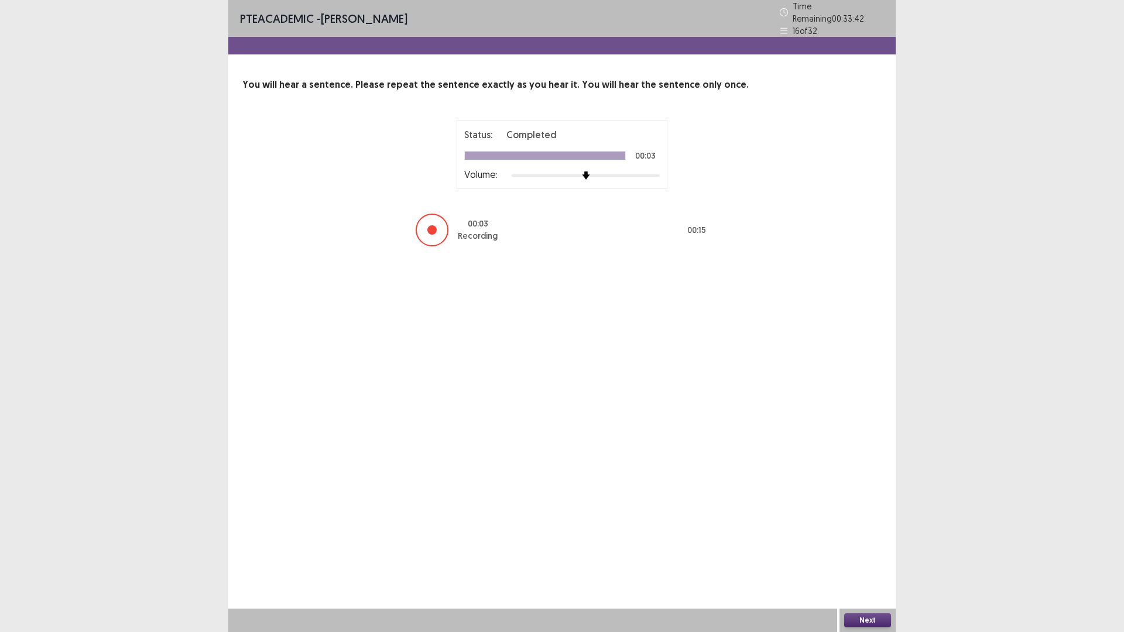
click at [855, 553] on button "Next" at bounding box center [867, 621] width 47 height 14
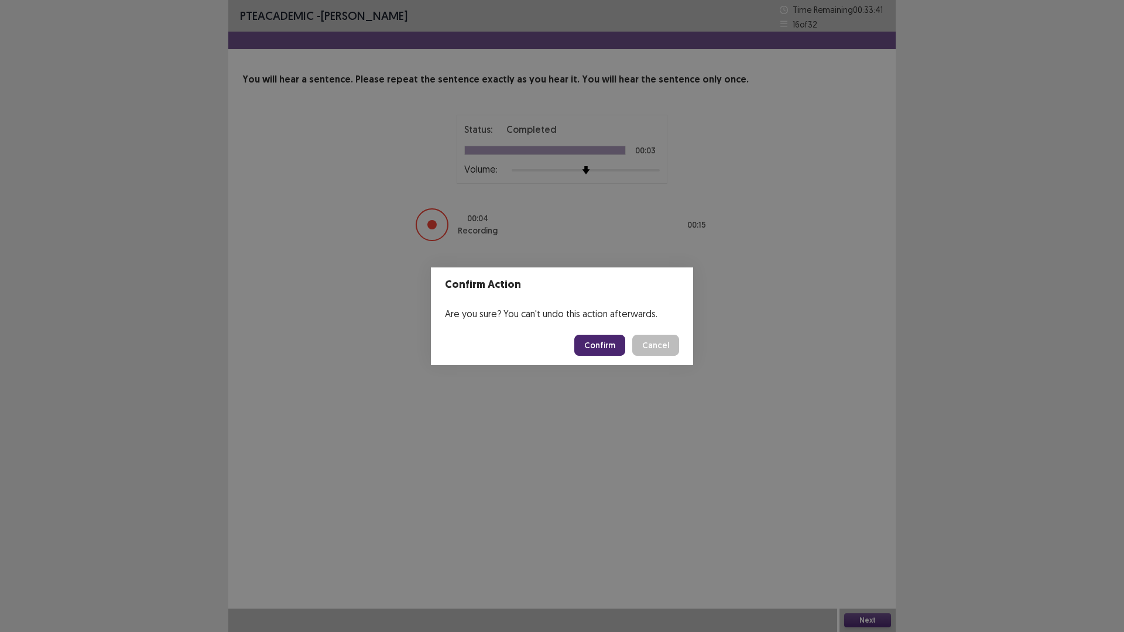
click at [608, 344] on button "Confirm" at bounding box center [599, 345] width 51 height 21
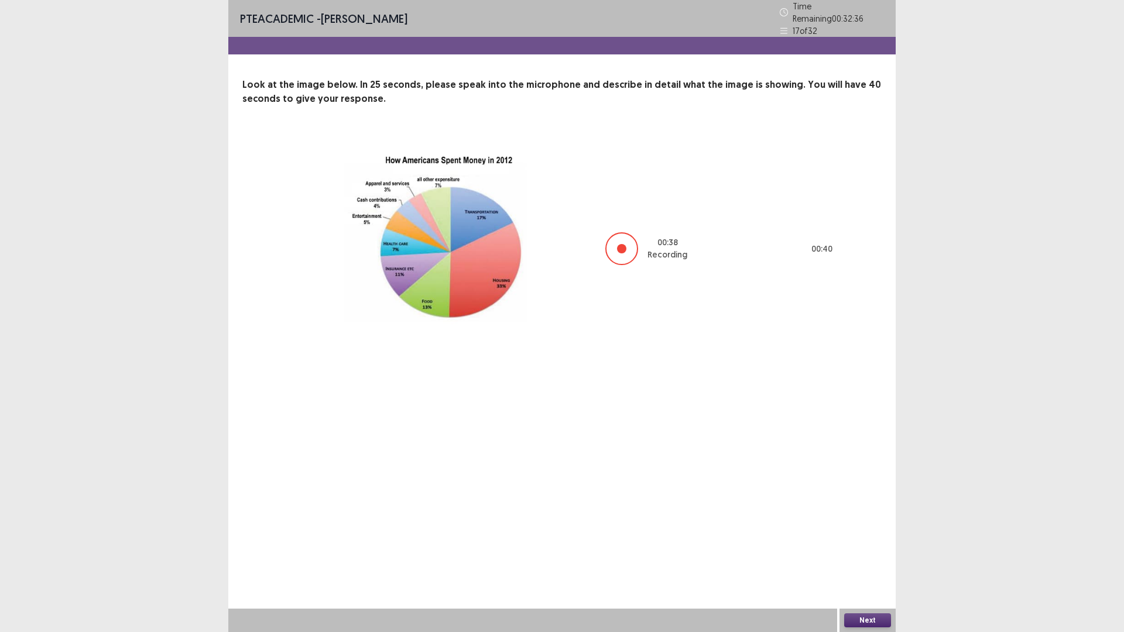
click at [858, 553] on button "Next" at bounding box center [867, 621] width 47 height 14
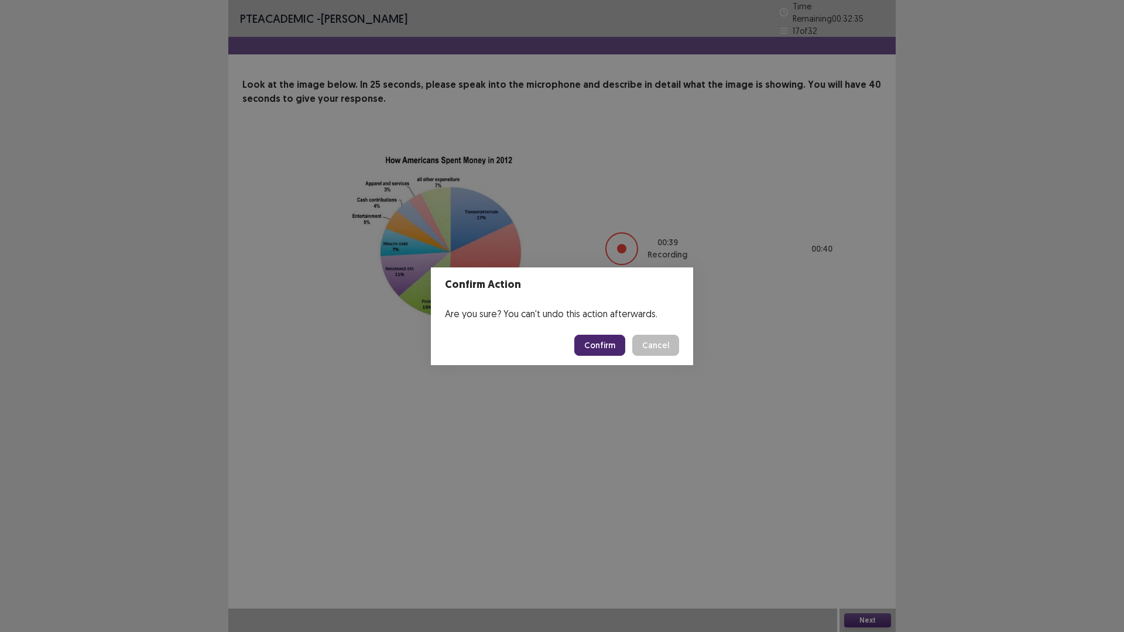
click at [604, 342] on button "Confirm" at bounding box center [599, 345] width 51 height 21
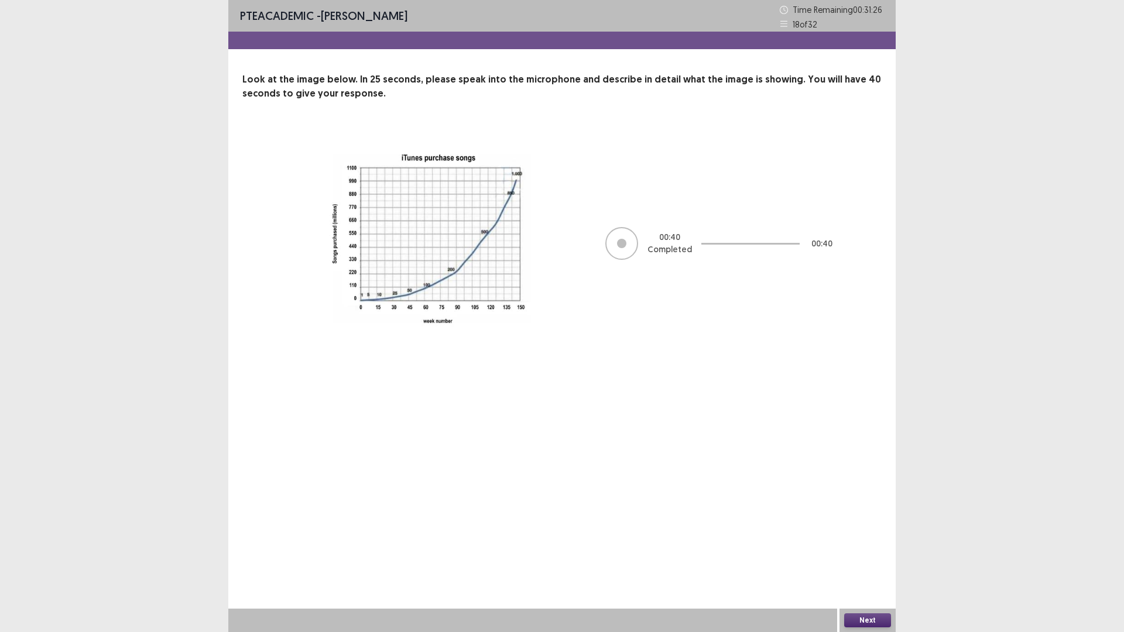
click at [856, 553] on button "Next" at bounding box center [867, 621] width 47 height 14
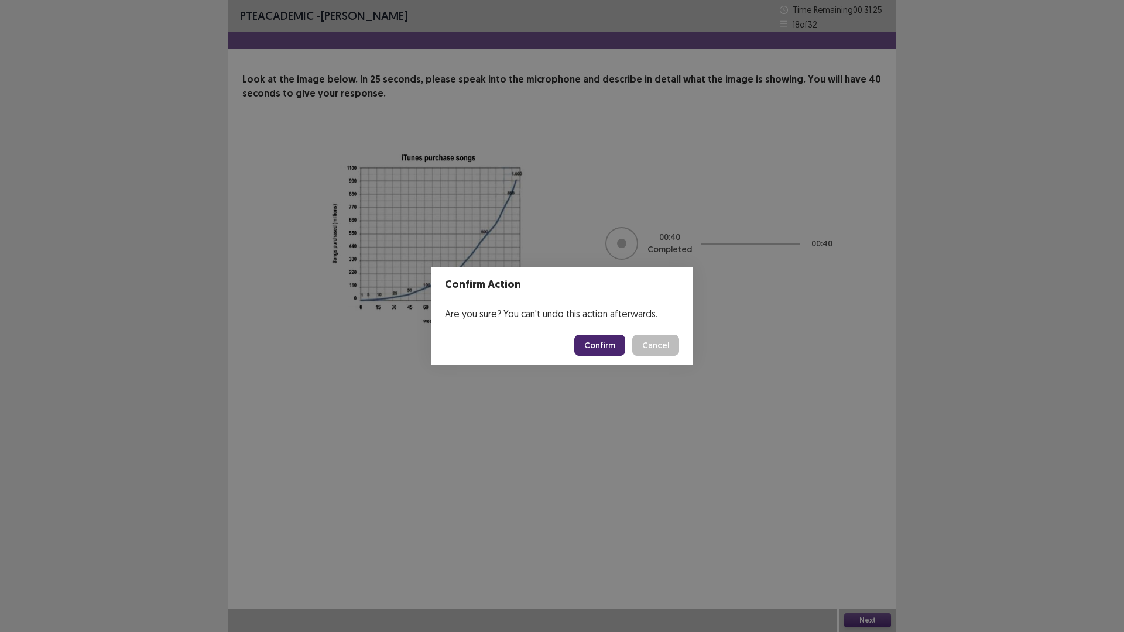
click at [608, 337] on button "Confirm" at bounding box center [599, 345] width 51 height 21
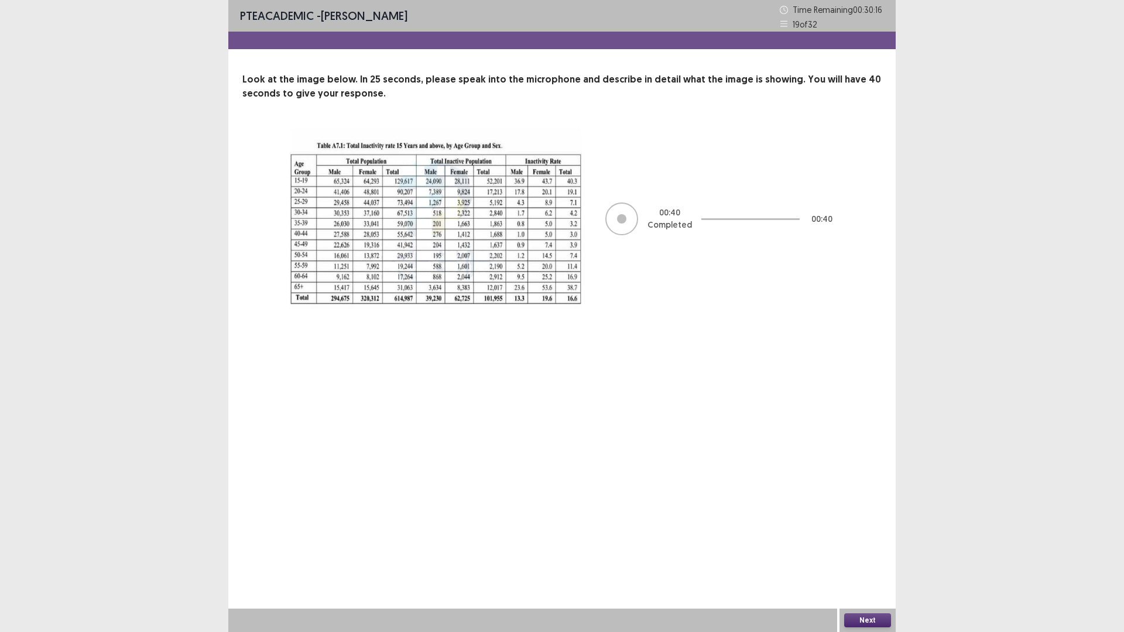
click at [877, 553] on button "Next" at bounding box center [867, 621] width 47 height 14
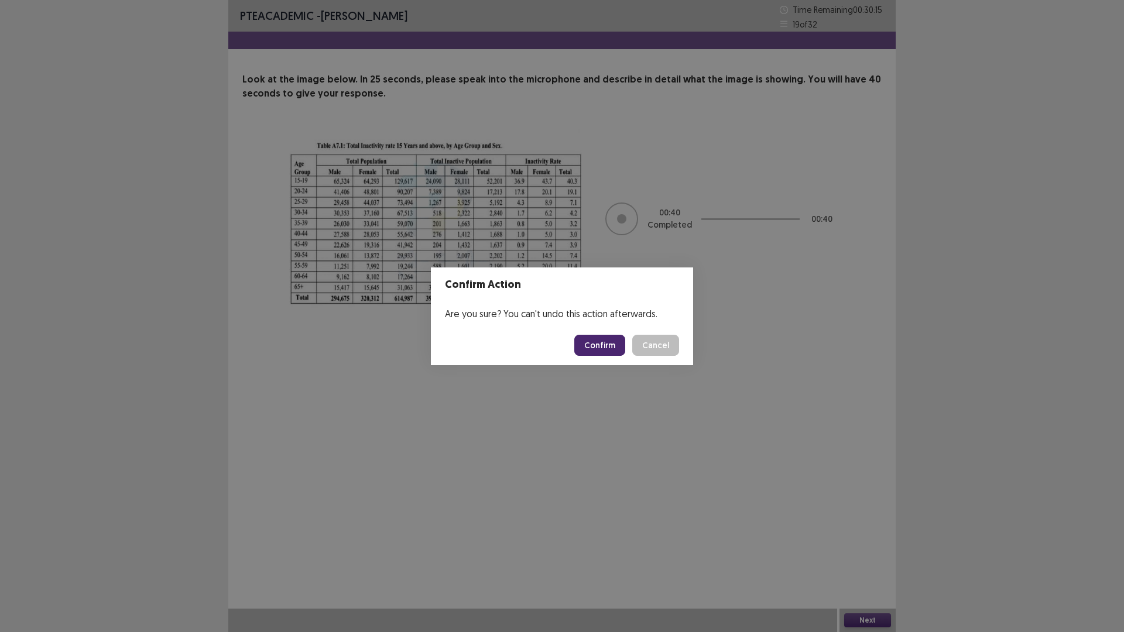
click at [591, 347] on button "Confirm" at bounding box center [599, 345] width 51 height 21
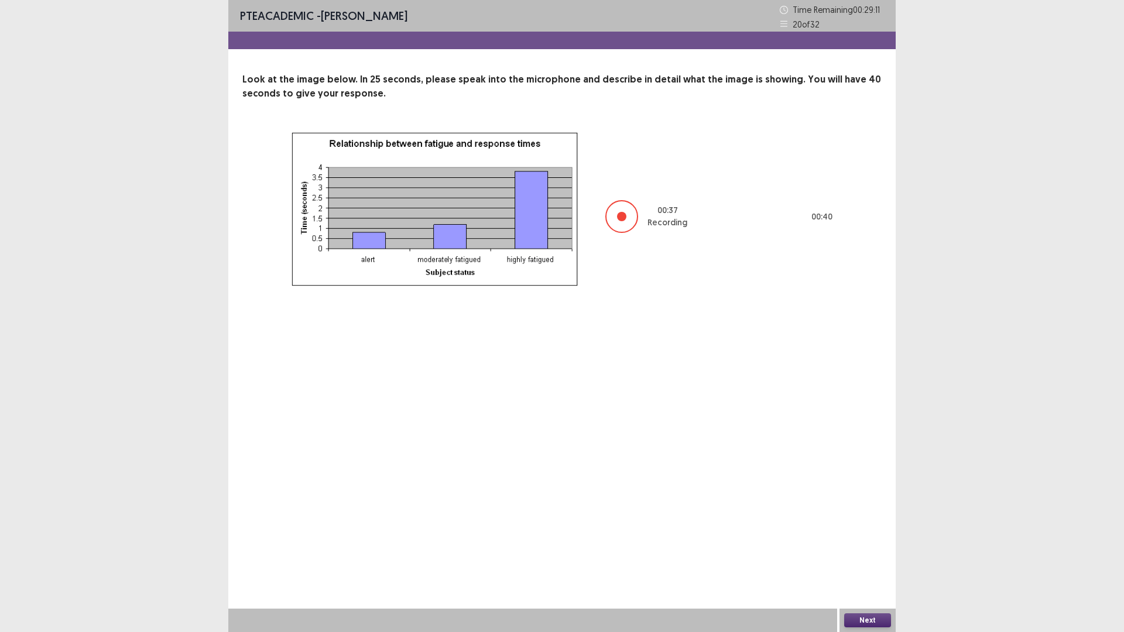
click at [867, 553] on button "Next" at bounding box center [867, 621] width 47 height 14
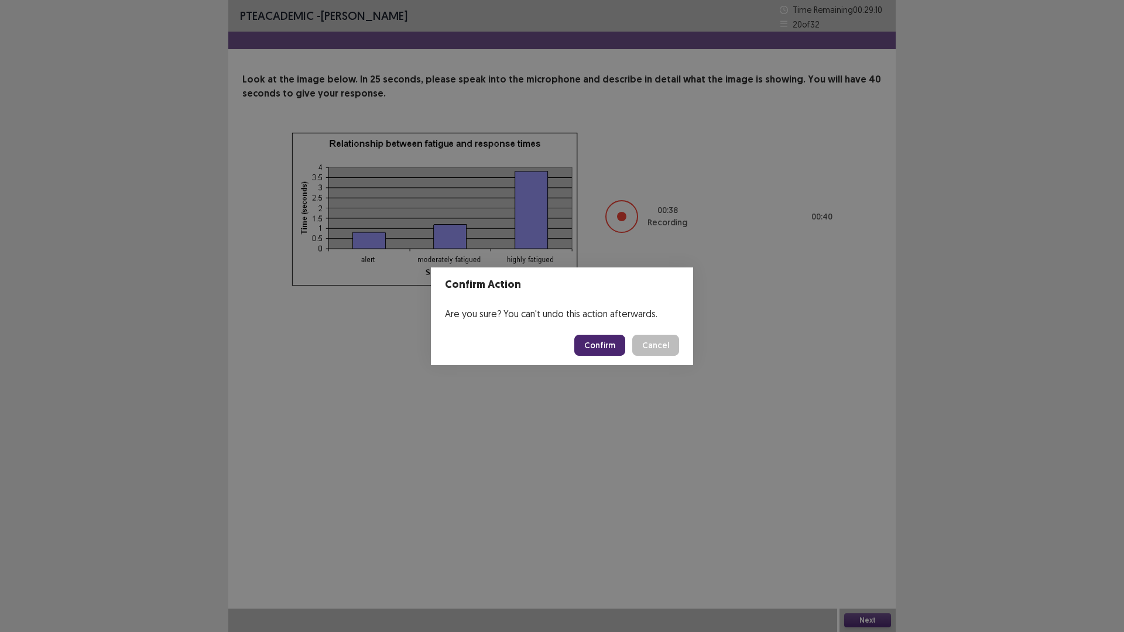
click at [610, 343] on button "Confirm" at bounding box center [599, 345] width 51 height 21
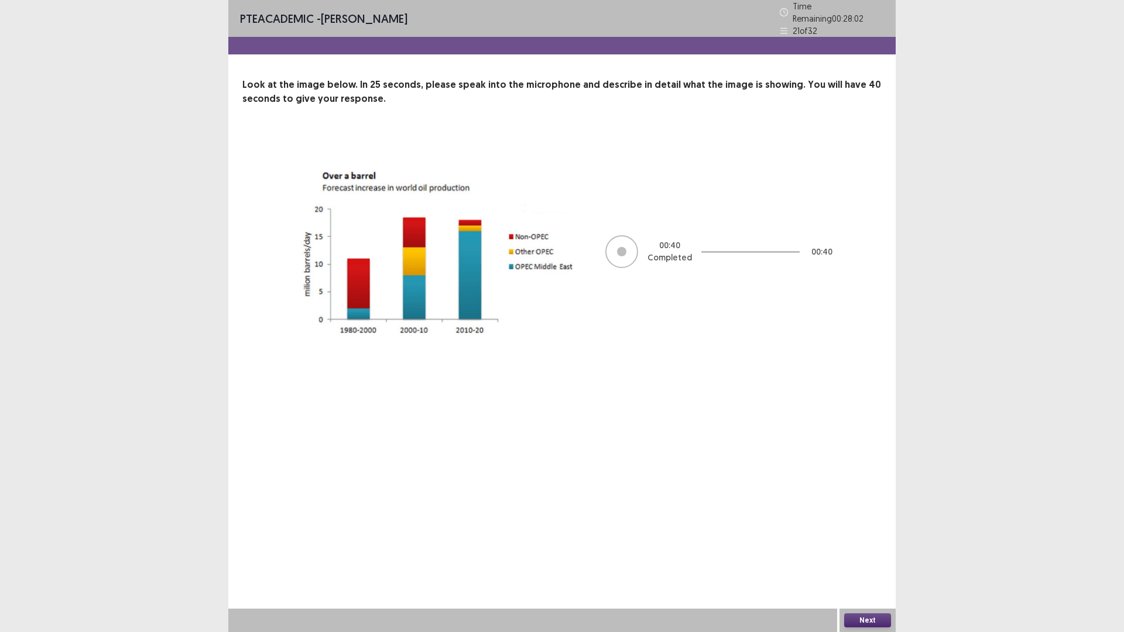
click at [864, 553] on button "Next" at bounding box center [867, 621] width 47 height 14
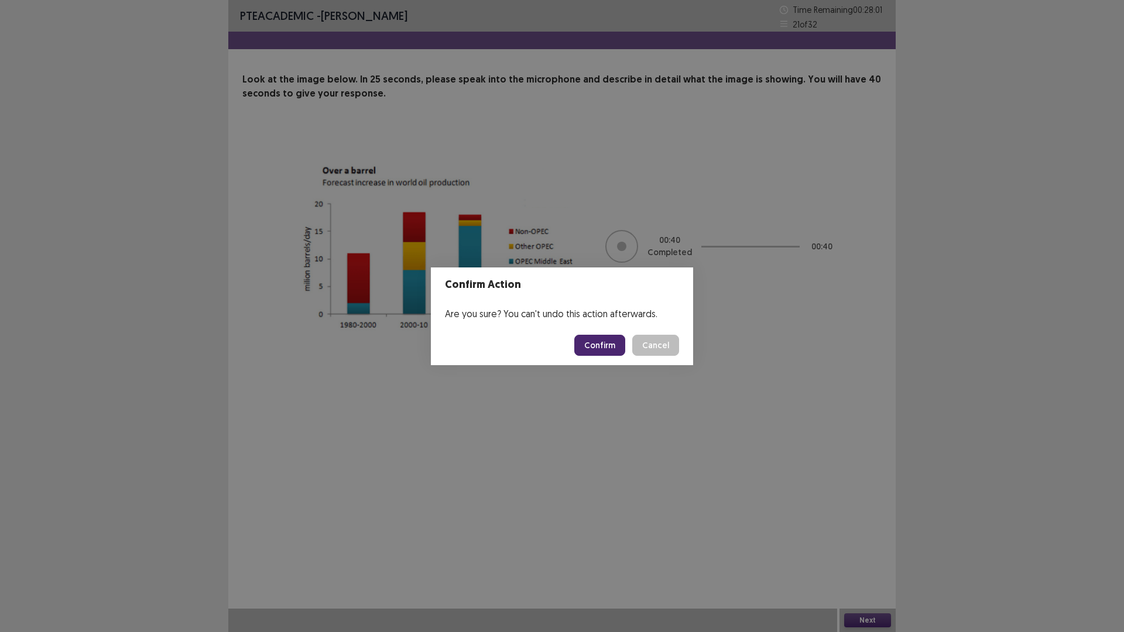
click at [583, 343] on button "Confirm" at bounding box center [599, 345] width 51 height 21
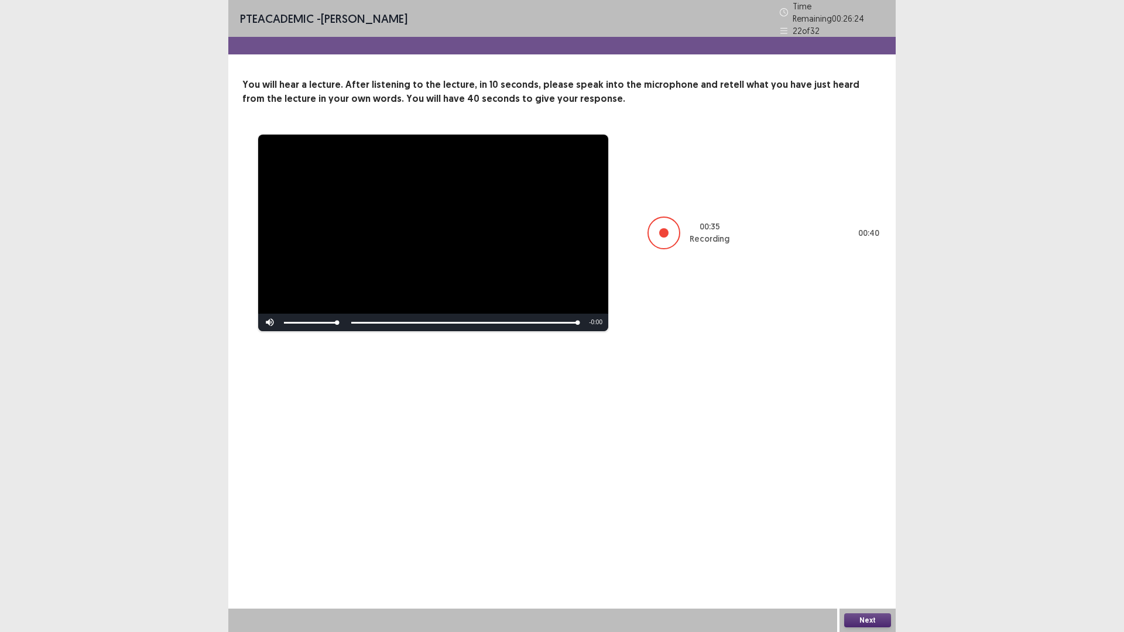
click at [861, 553] on button "Next" at bounding box center [867, 621] width 47 height 14
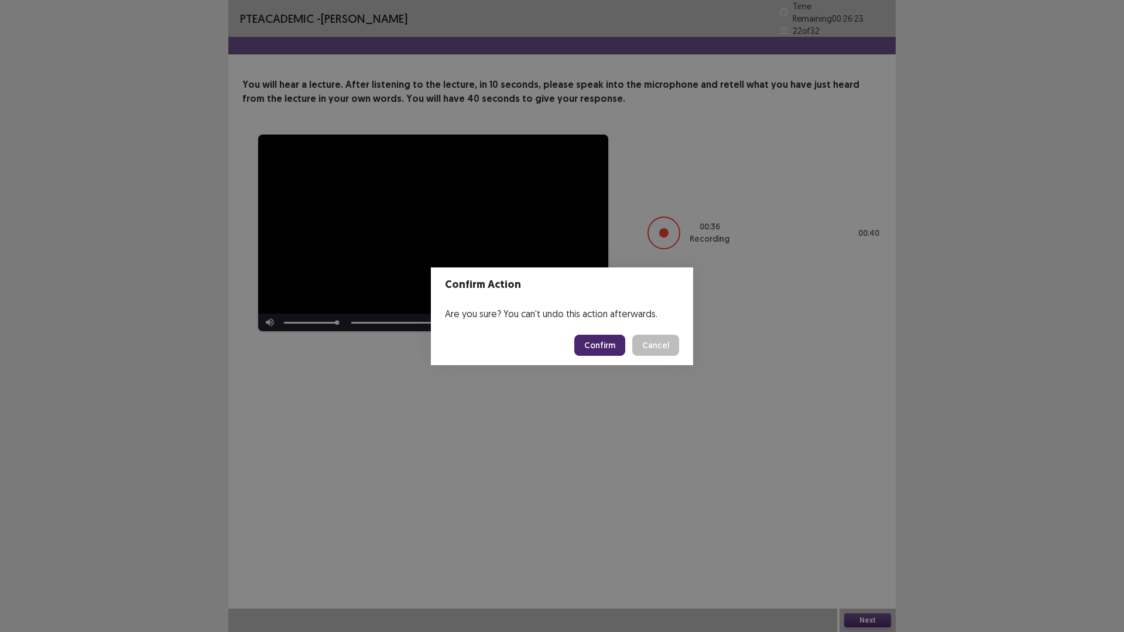
click at [614, 347] on button "Confirm" at bounding box center [599, 345] width 51 height 21
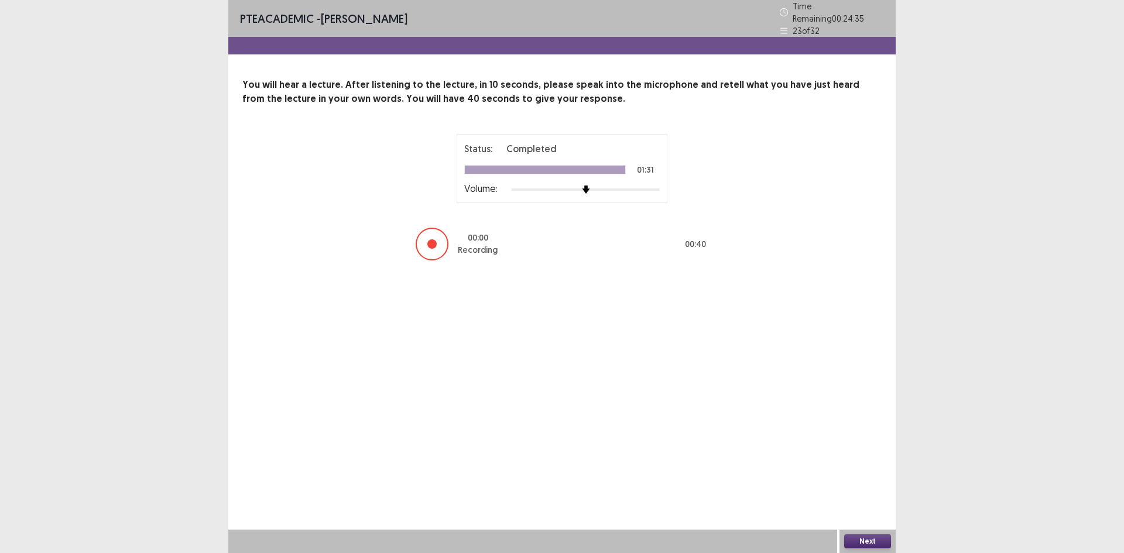
click at [869, 539] on button "Next" at bounding box center [867, 542] width 47 height 14
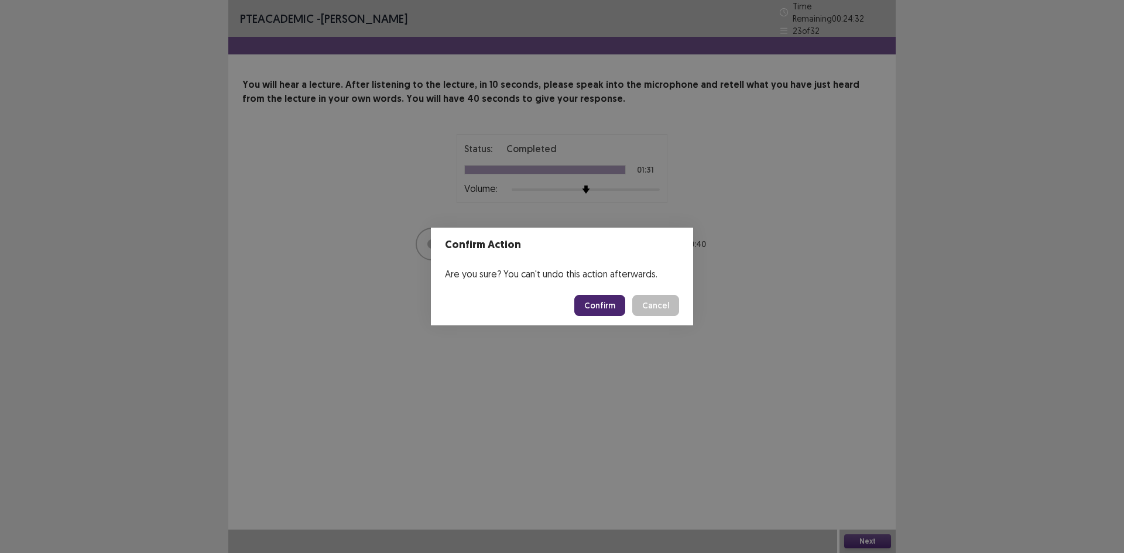
click at [651, 303] on button "Cancel" at bounding box center [655, 305] width 47 height 21
